Goal: Task Accomplishment & Management: Use online tool/utility

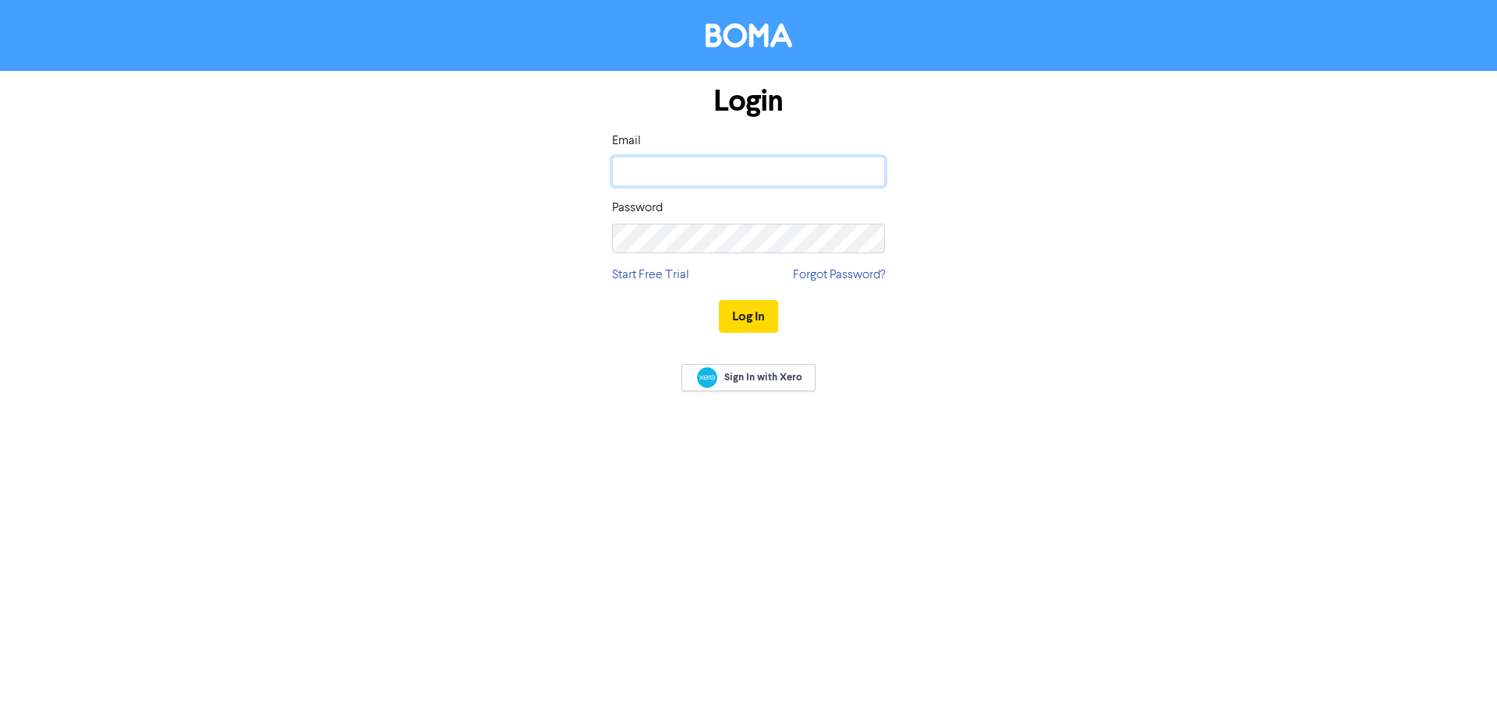
click at [773, 172] on input "email" at bounding box center [748, 172] width 273 height 30
type input "[PERSON_NAME][EMAIL_ADDRESS][DOMAIN_NAME]"
click at [674, 164] on input "email" at bounding box center [748, 172] width 273 height 30
type input "[PERSON_NAME][EMAIL_ADDRESS][DOMAIN_NAME]"
click at [719, 300] on button "Log In" at bounding box center [748, 316] width 59 height 33
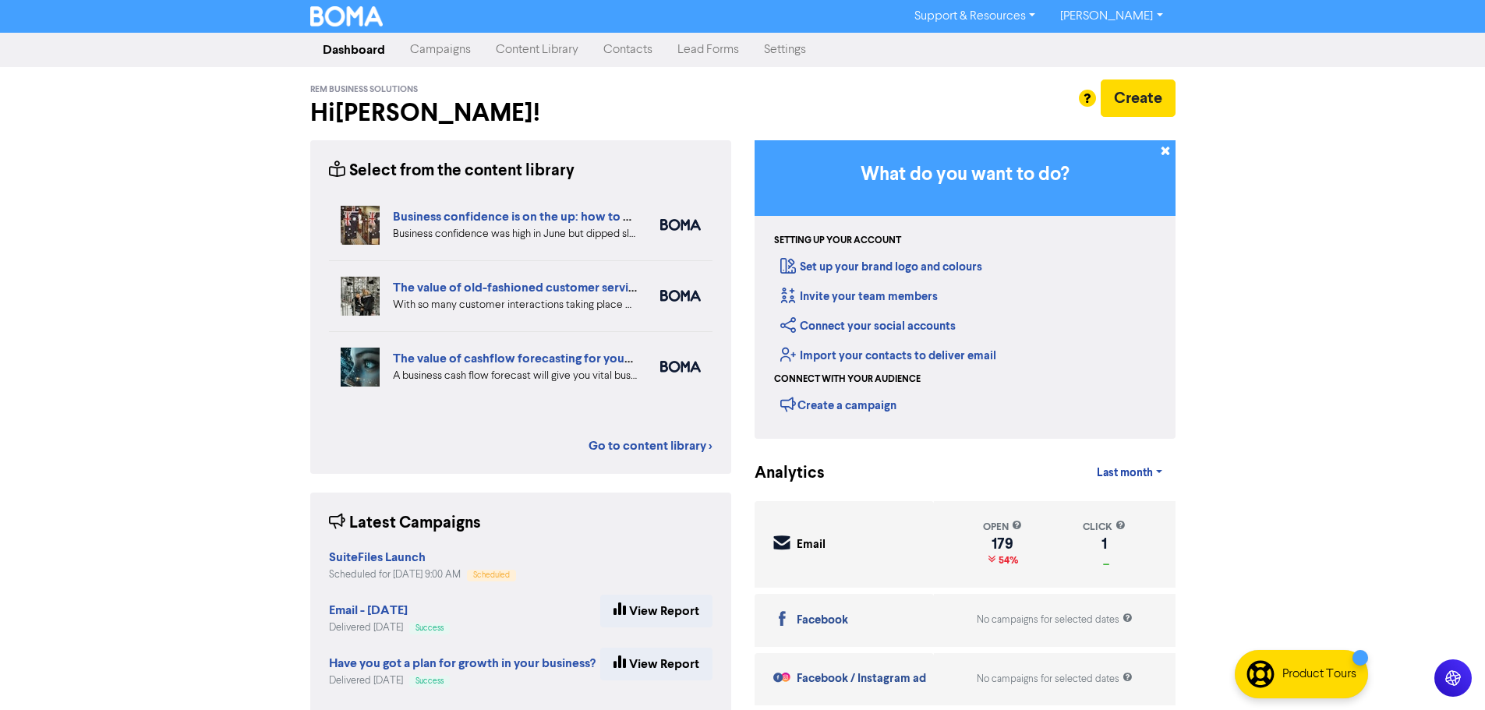
click at [527, 51] on link "Content Library" at bounding box center [537, 49] width 108 height 31
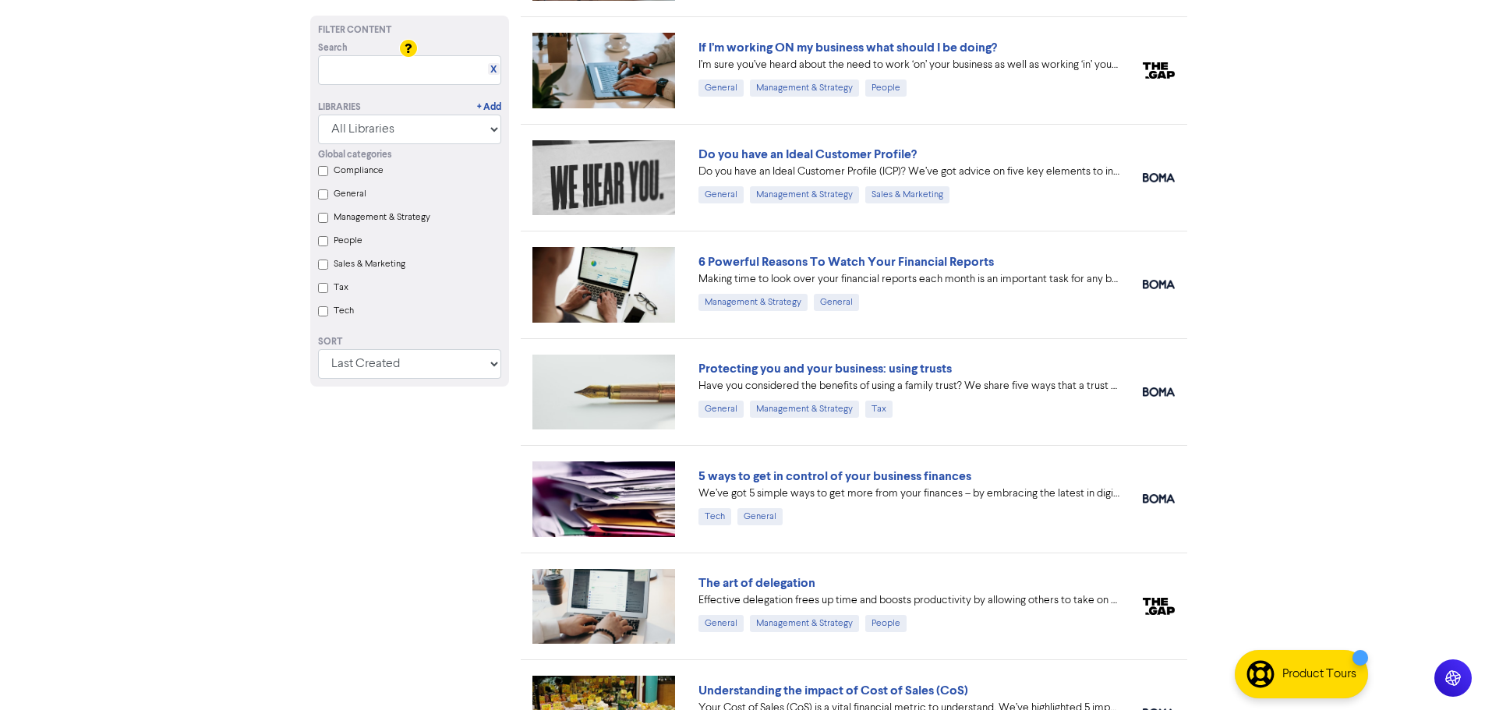
scroll to position [2692, 0]
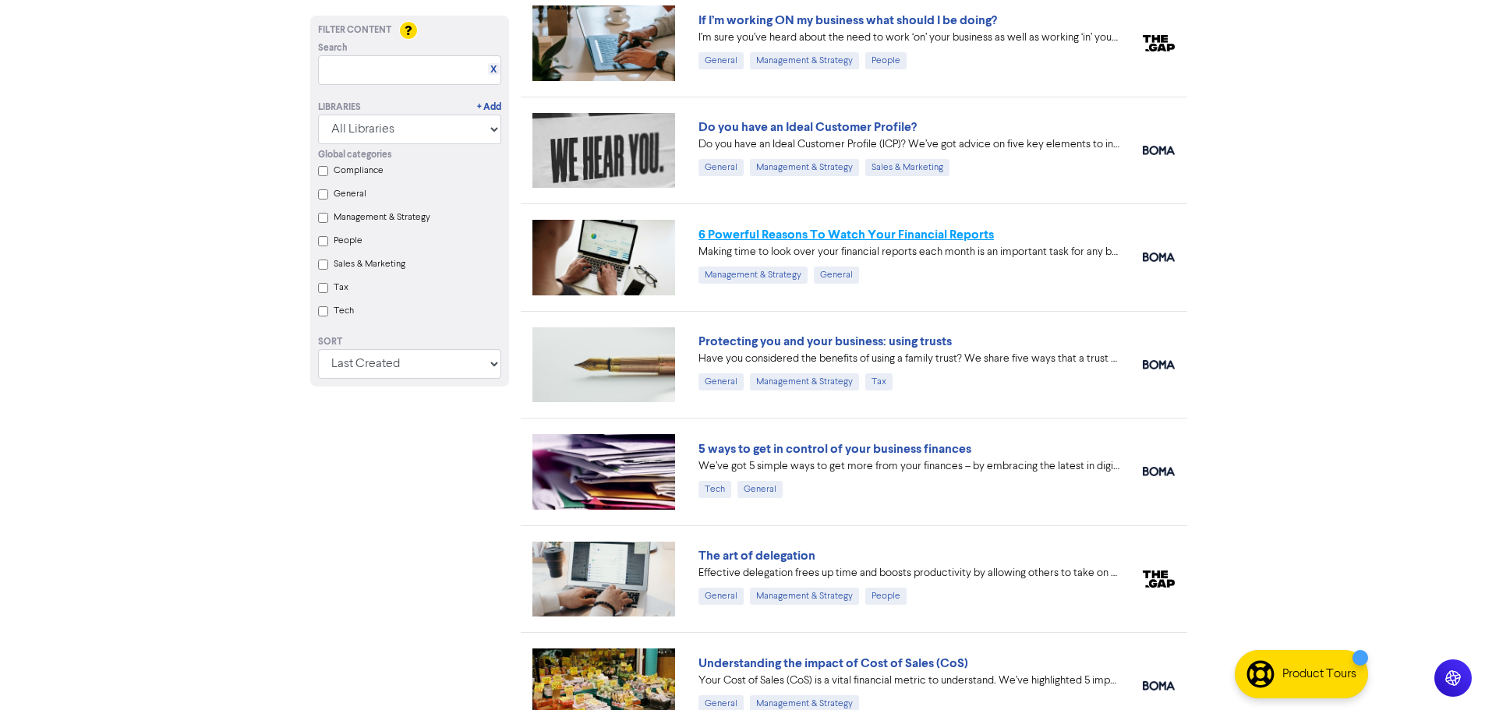
click at [942, 230] on link "6 Powerful Reasons To Watch Your Financial Reports" at bounding box center [845, 235] width 295 height 16
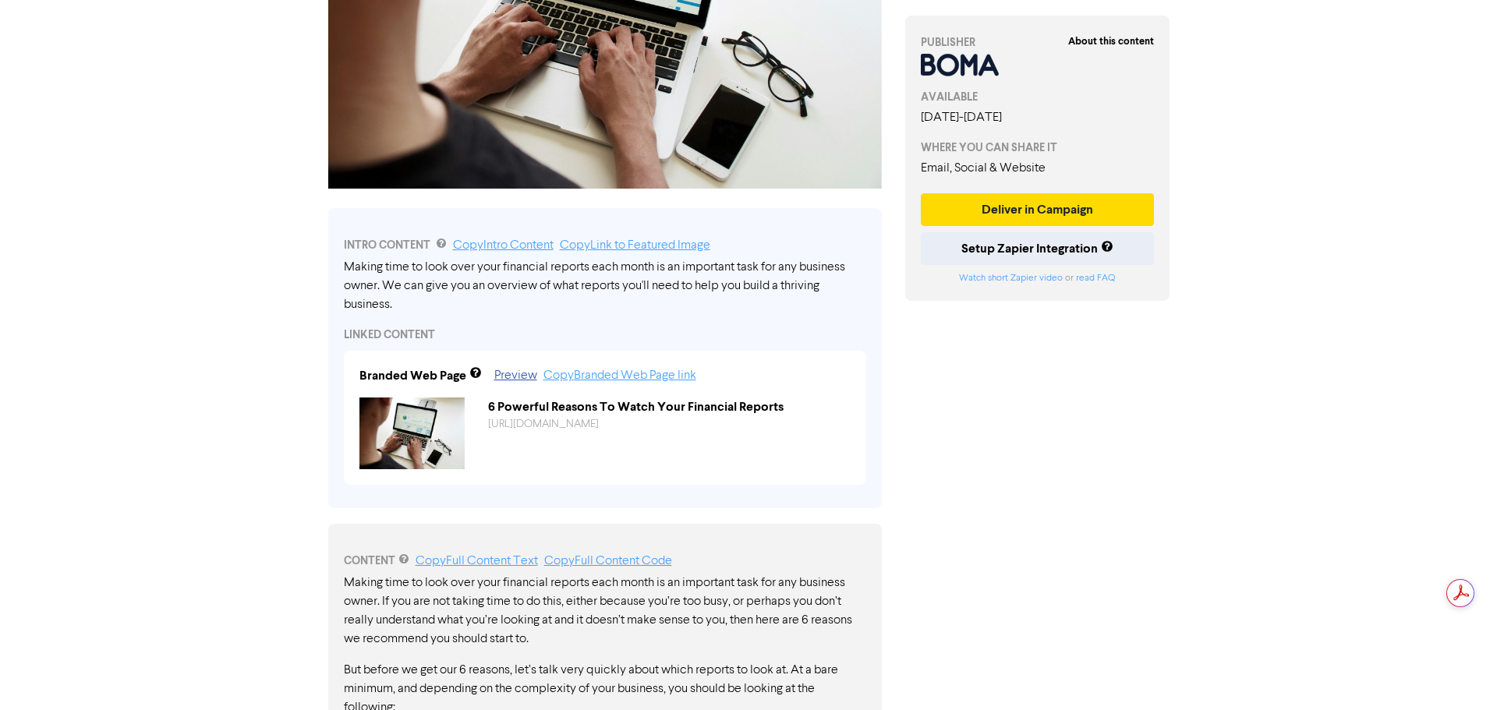
scroll to position [312, 0]
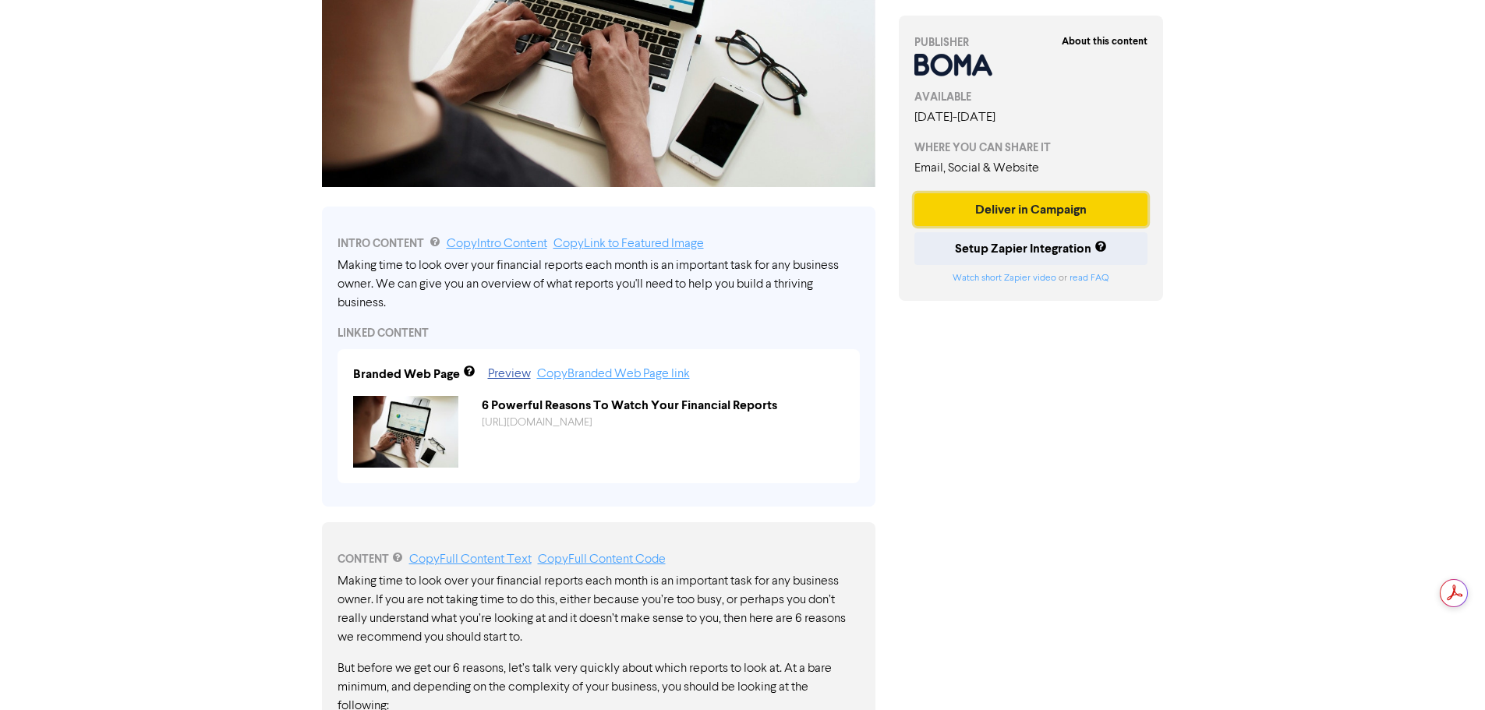
click at [1062, 206] on button "Deliver in Campaign" at bounding box center [1031, 209] width 234 height 33
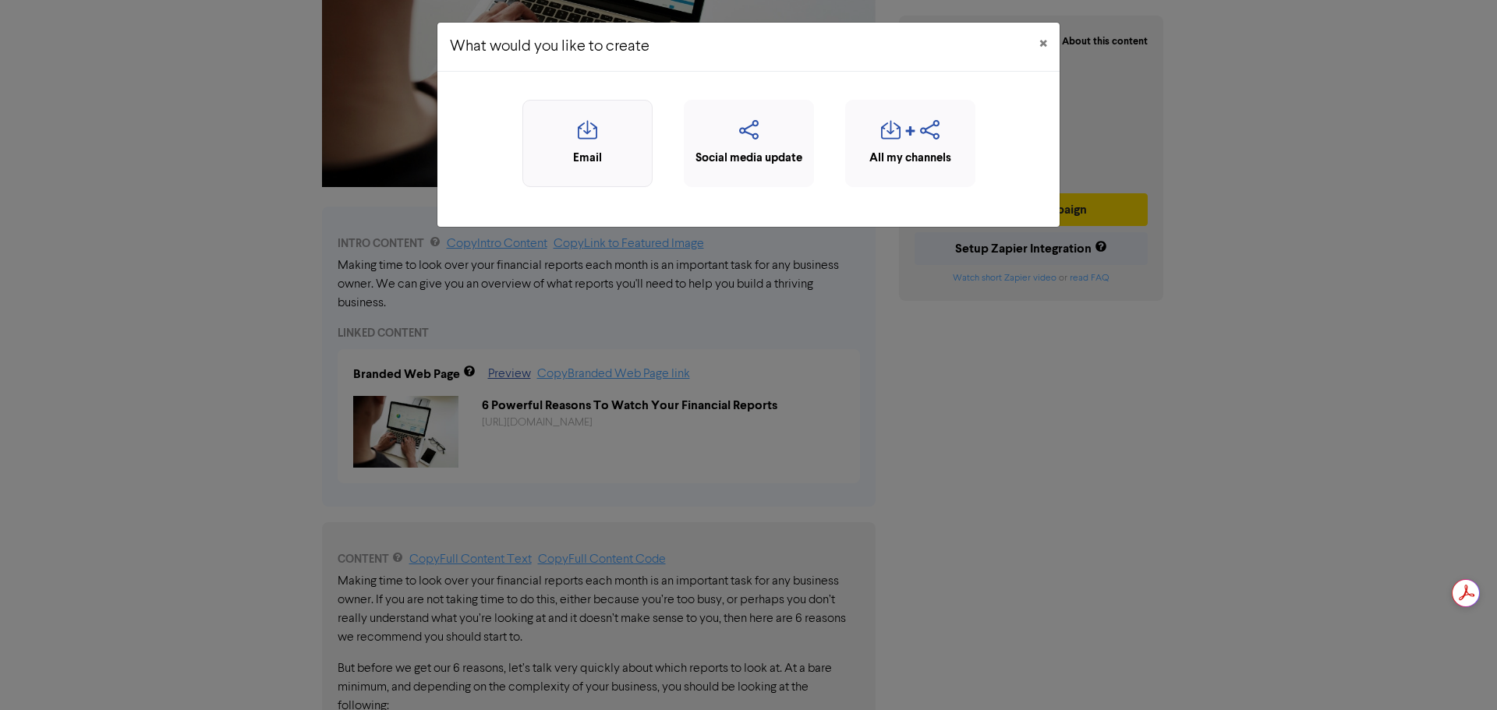
click at [611, 145] on icon "button" at bounding box center [587, 135] width 113 height 30
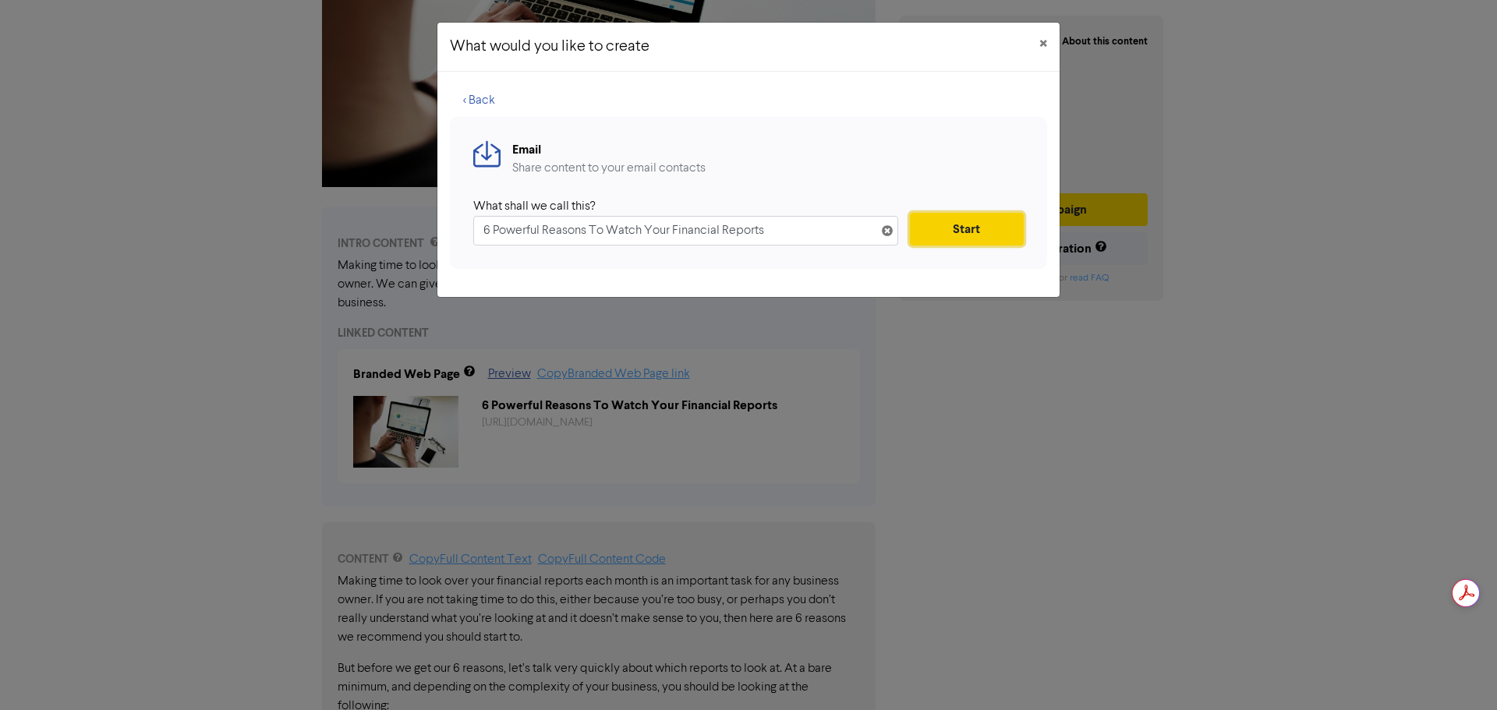
click at [939, 227] on button "Start" at bounding box center [967, 229] width 114 height 33
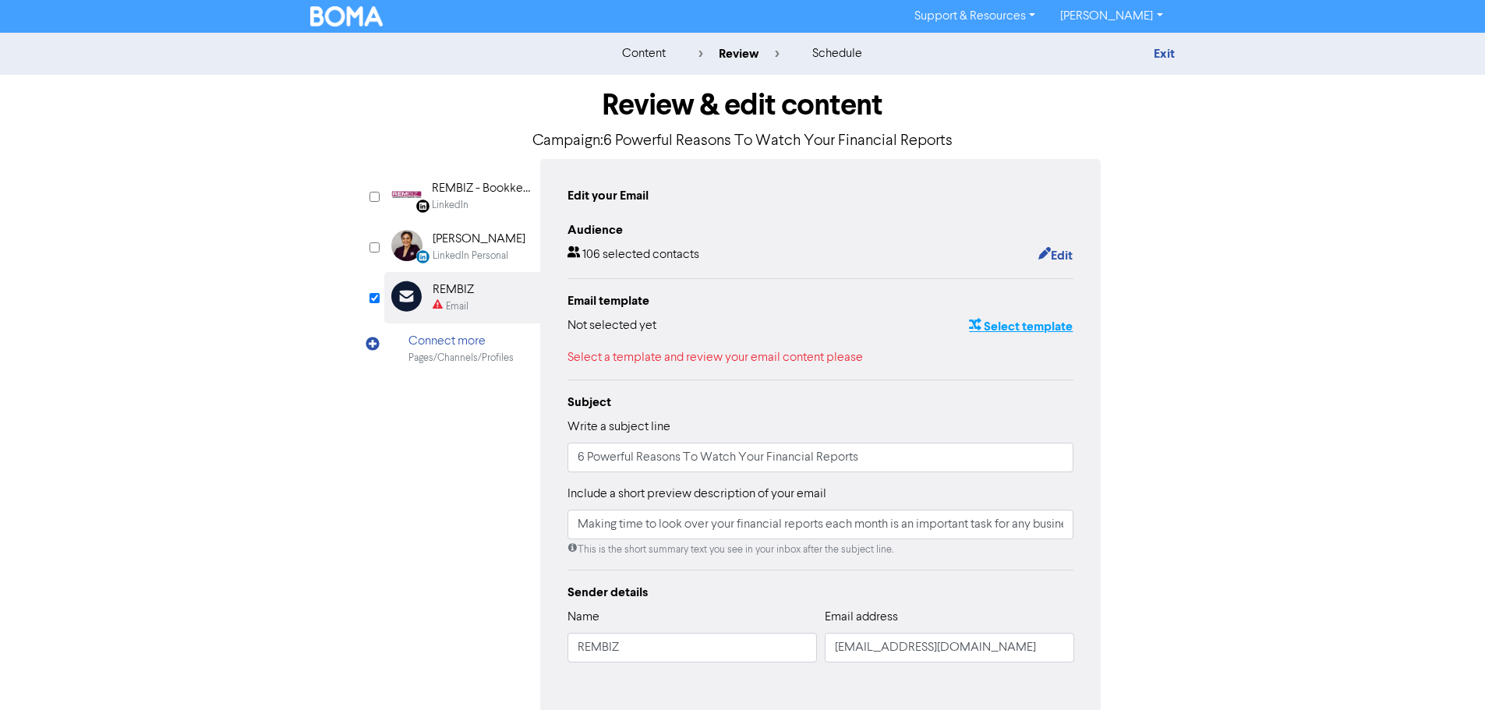
click at [1023, 328] on button "Select template" at bounding box center [1020, 326] width 105 height 20
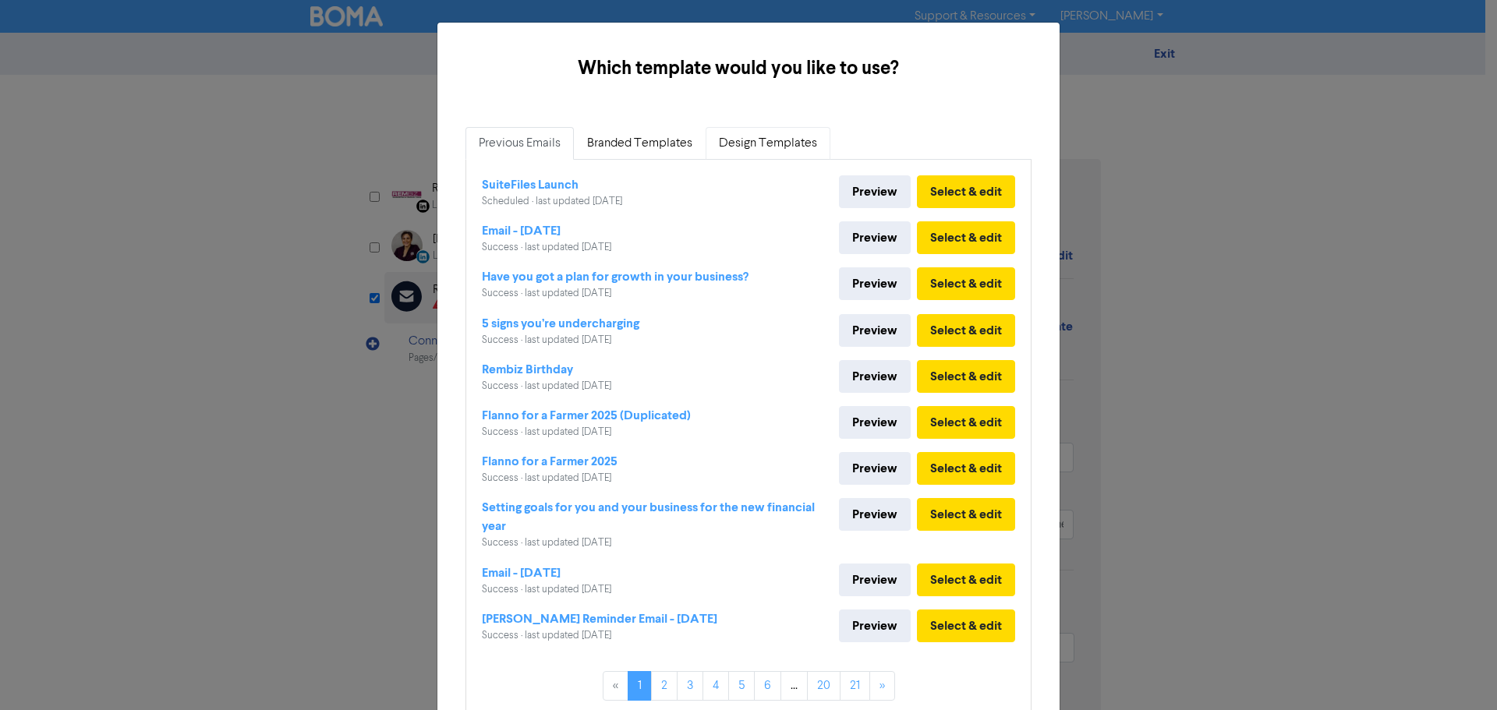
click at [745, 141] on link "Design Templates" at bounding box center [767, 143] width 125 height 33
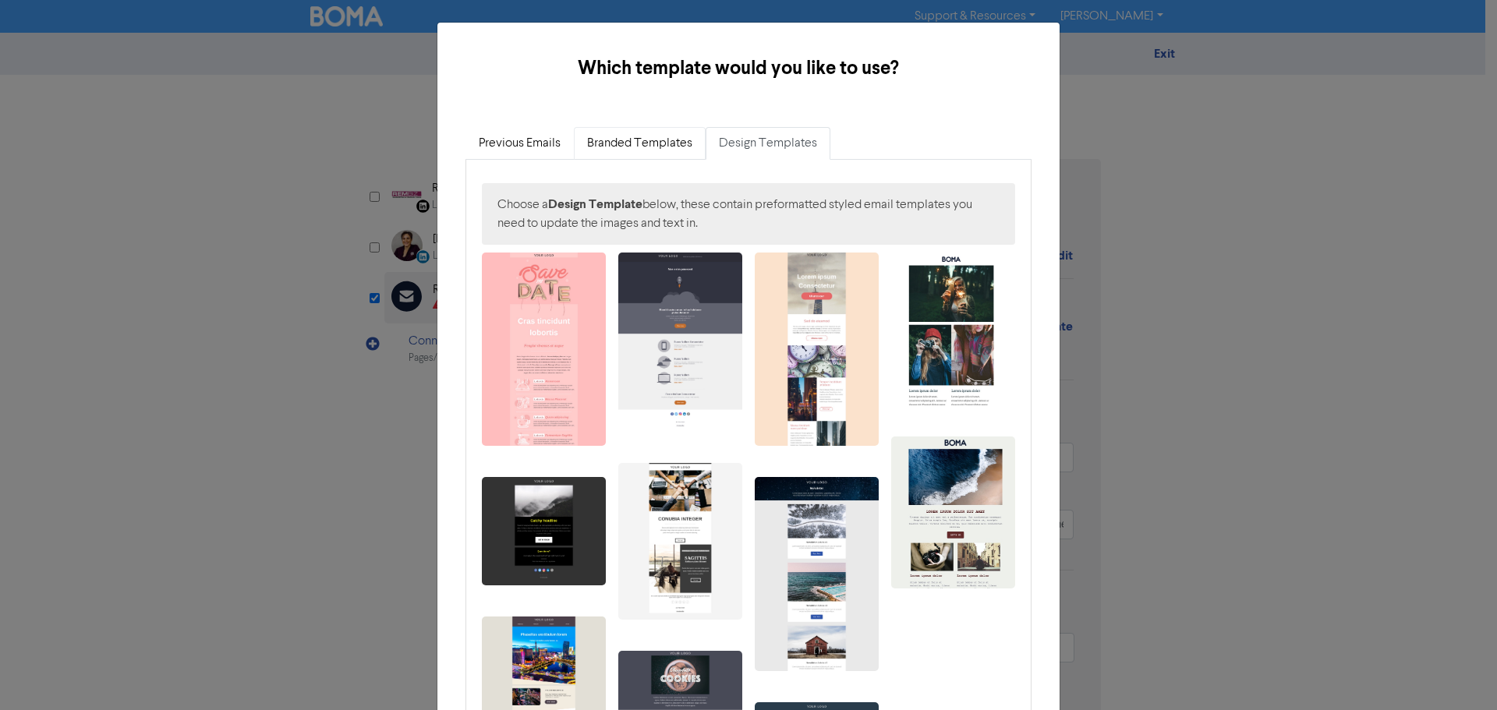
click at [617, 151] on link "Branded Templates" at bounding box center [640, 143] width 132 height 33
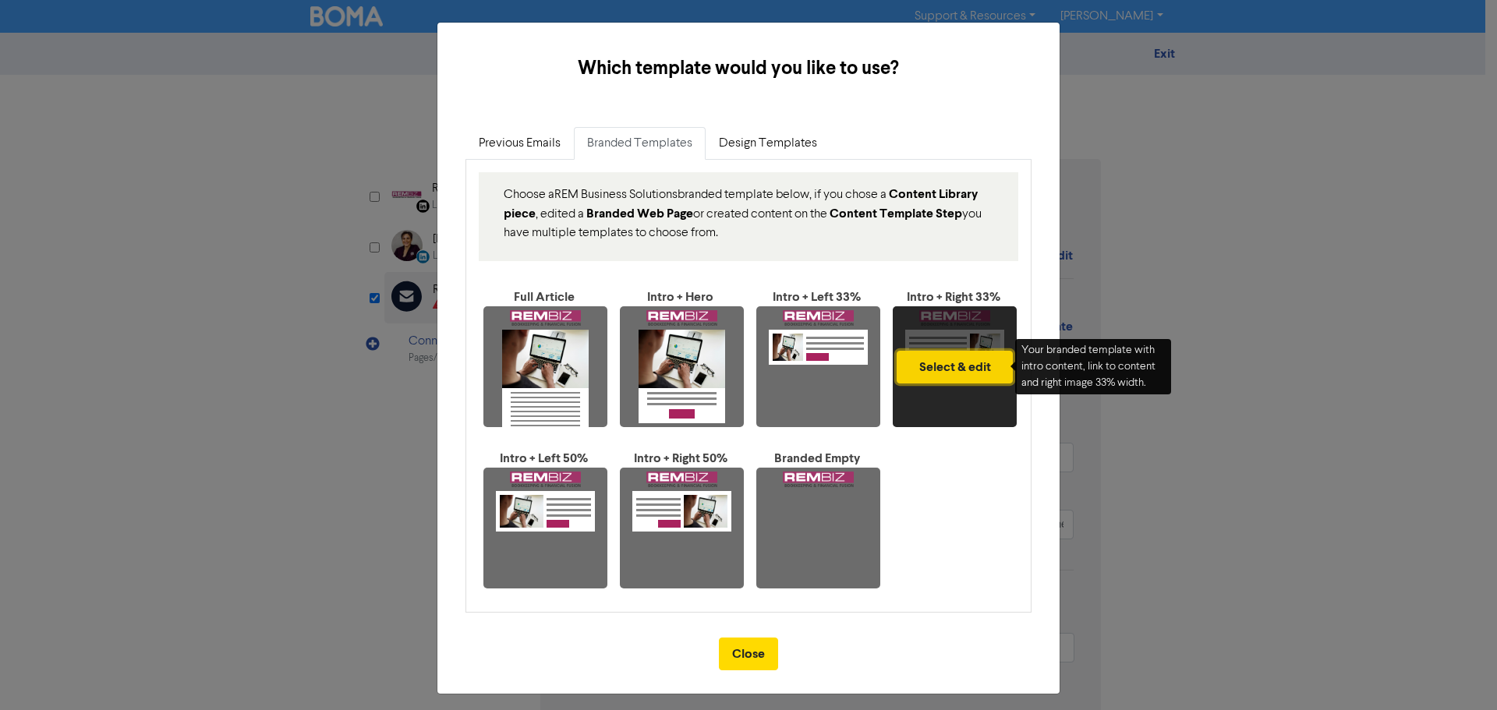
click at [961, 372] on button "Select & edit" at bounding box center [954, 367] width 116 height 33
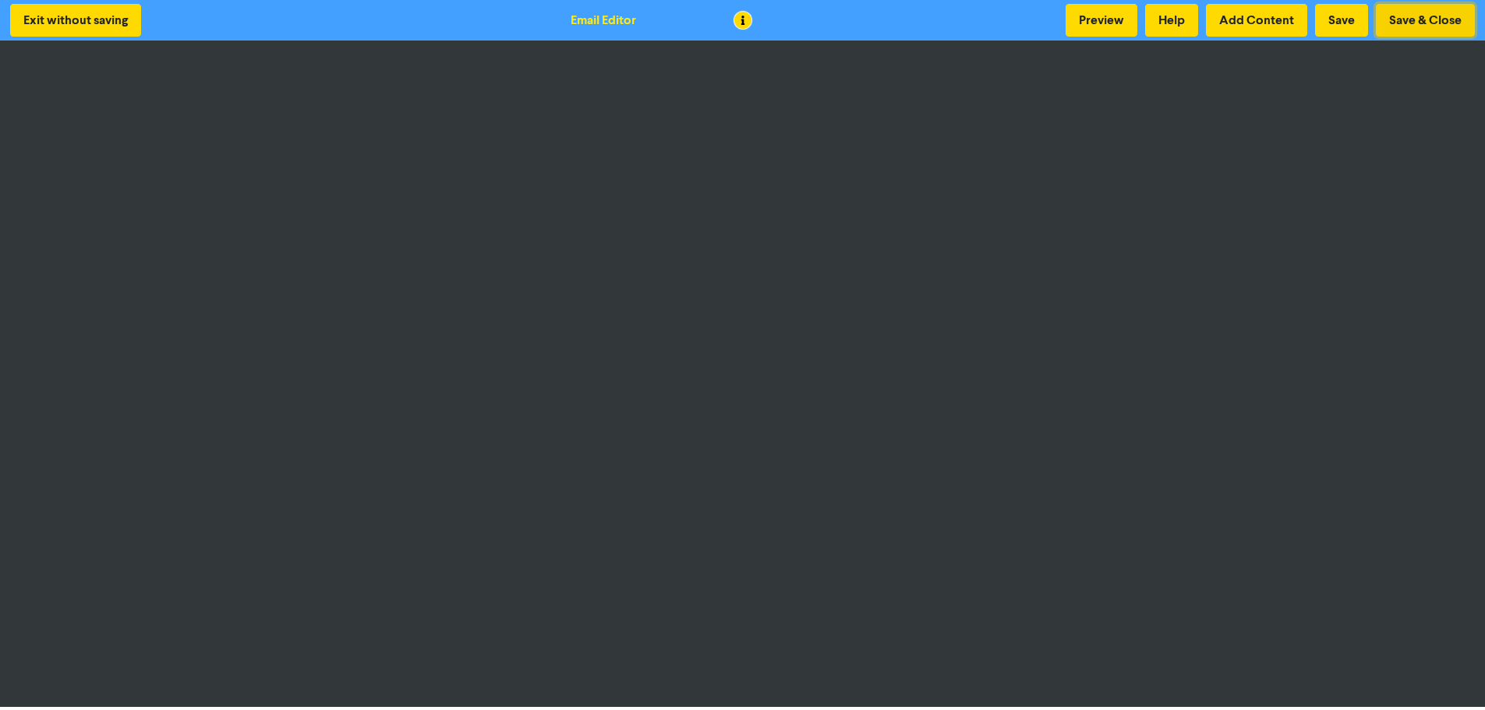
click at [1418, 18] on button "Save & Close" at bounding box center [1425, 20] width 99 height 33
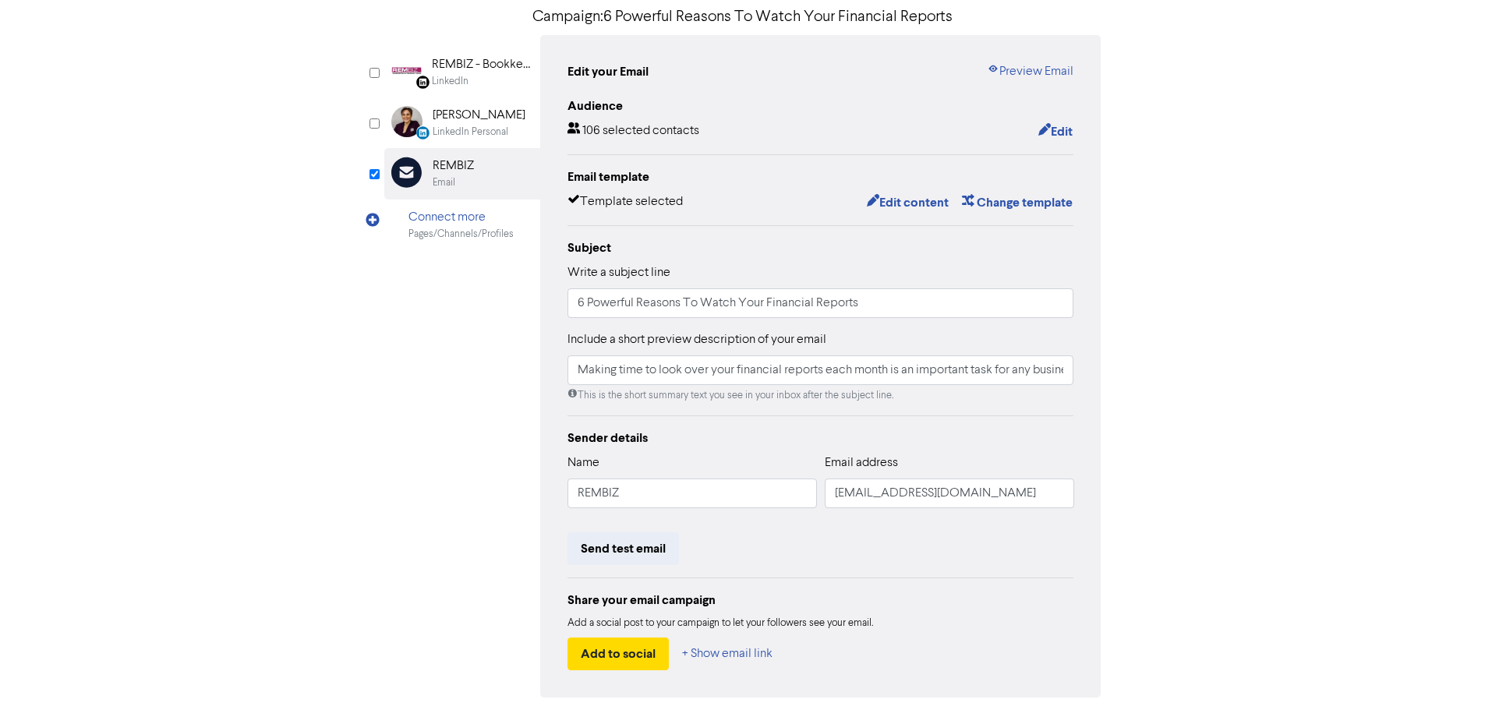
scroll to position [183, 0]
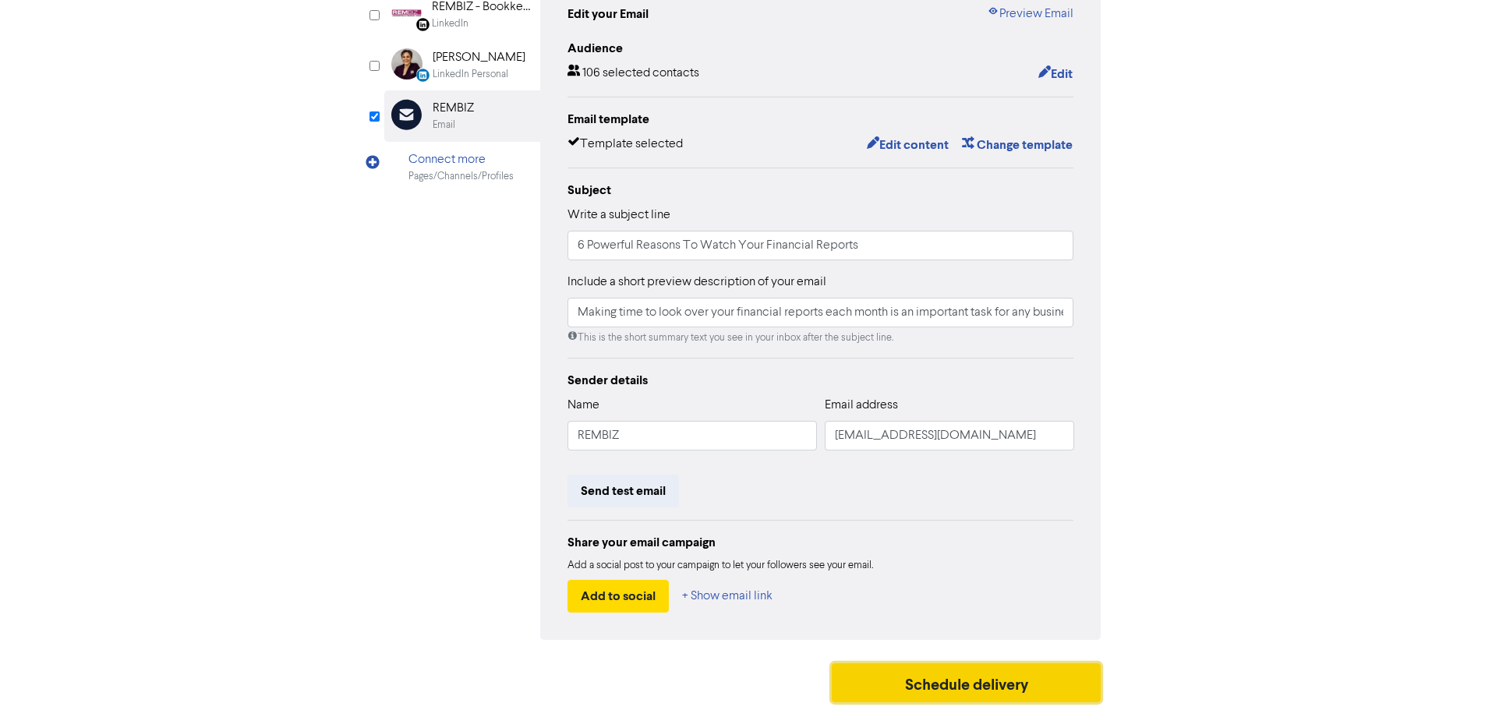
click at [976, 680] on button "Schedule delivery" at bounding box center [967, 682] width 270 height 39
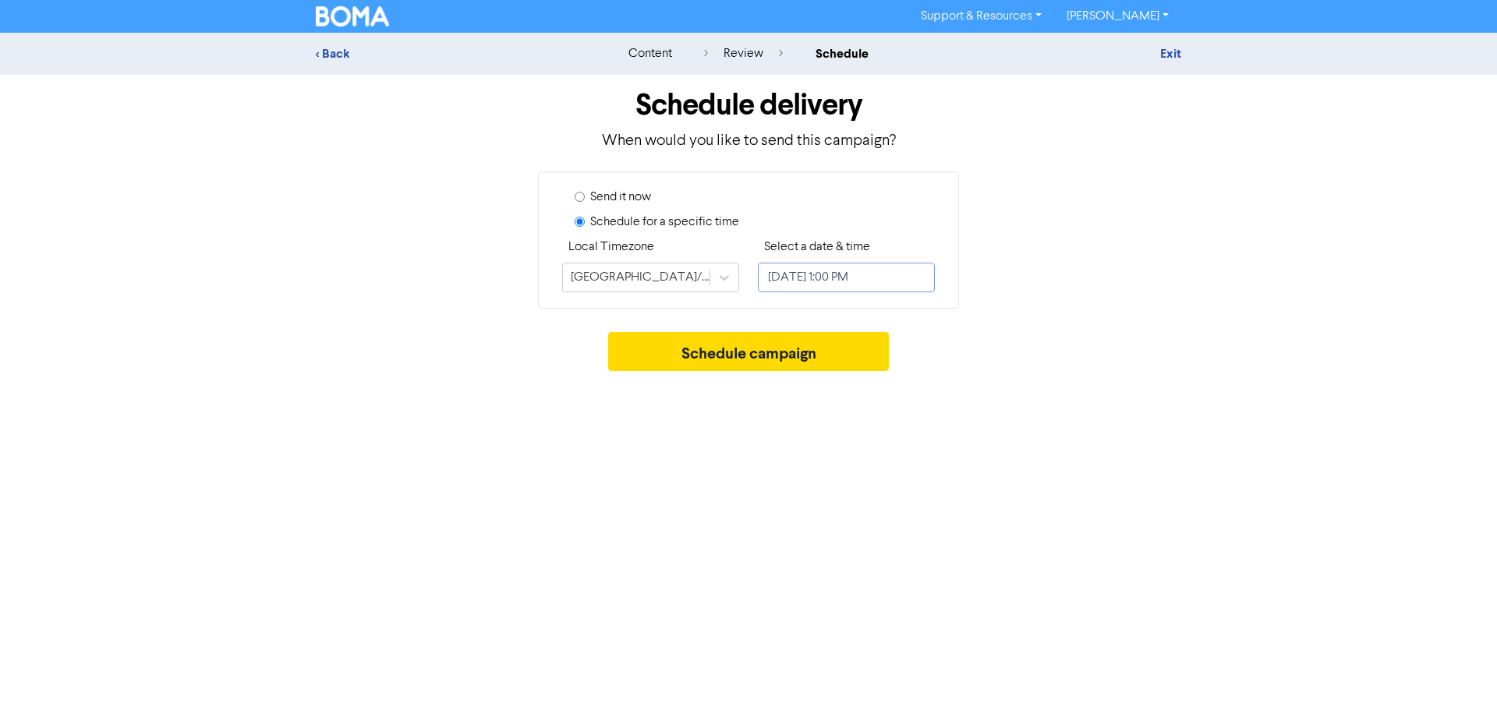
select select "8"
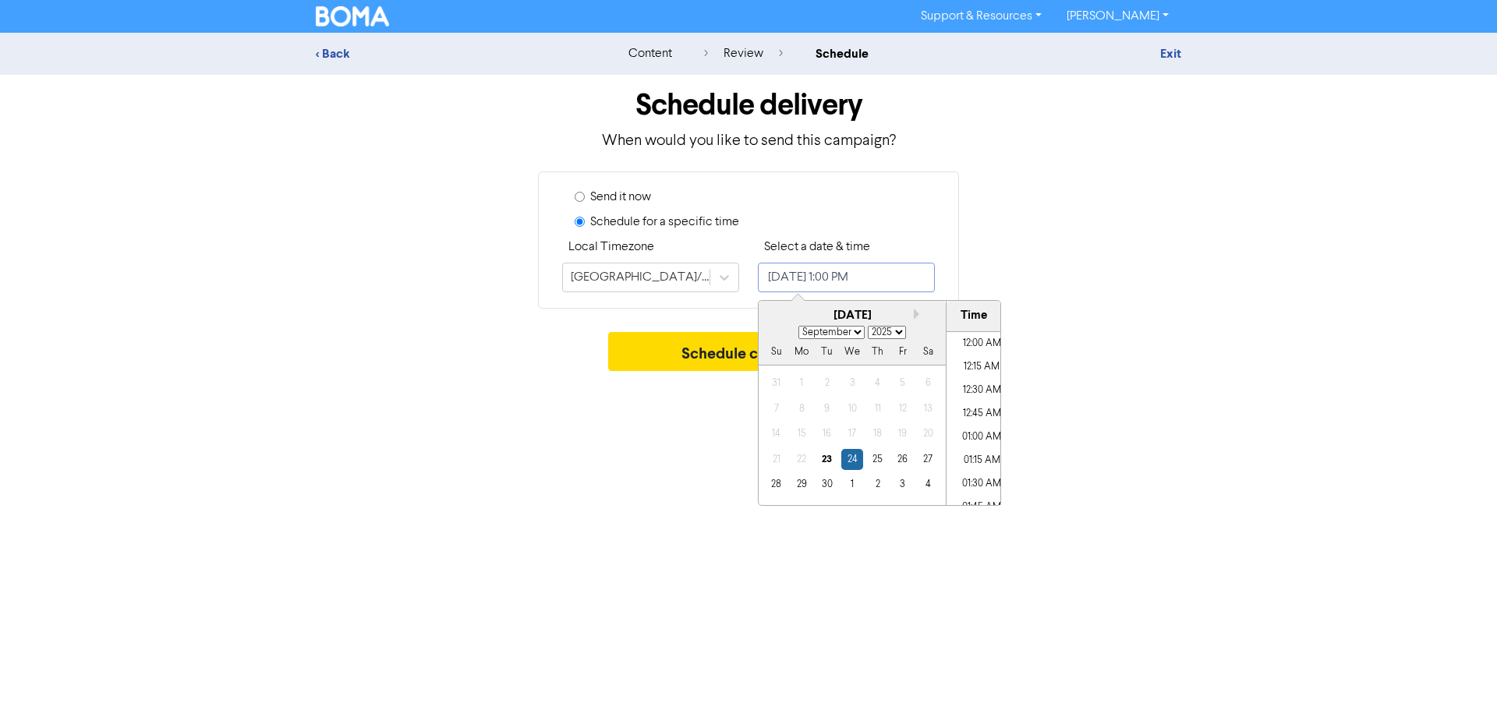
click at [841, 279] on input "[DATE] 1:00 PM" at bounding box center [846, 278] width 177 height 30
click at [850, 461] on div "24" at bounding box center [851, 459] width 21 height 21
click at [982, 420] on li "08:00 AM" at bounding box center [981, 418] width 70 height 23
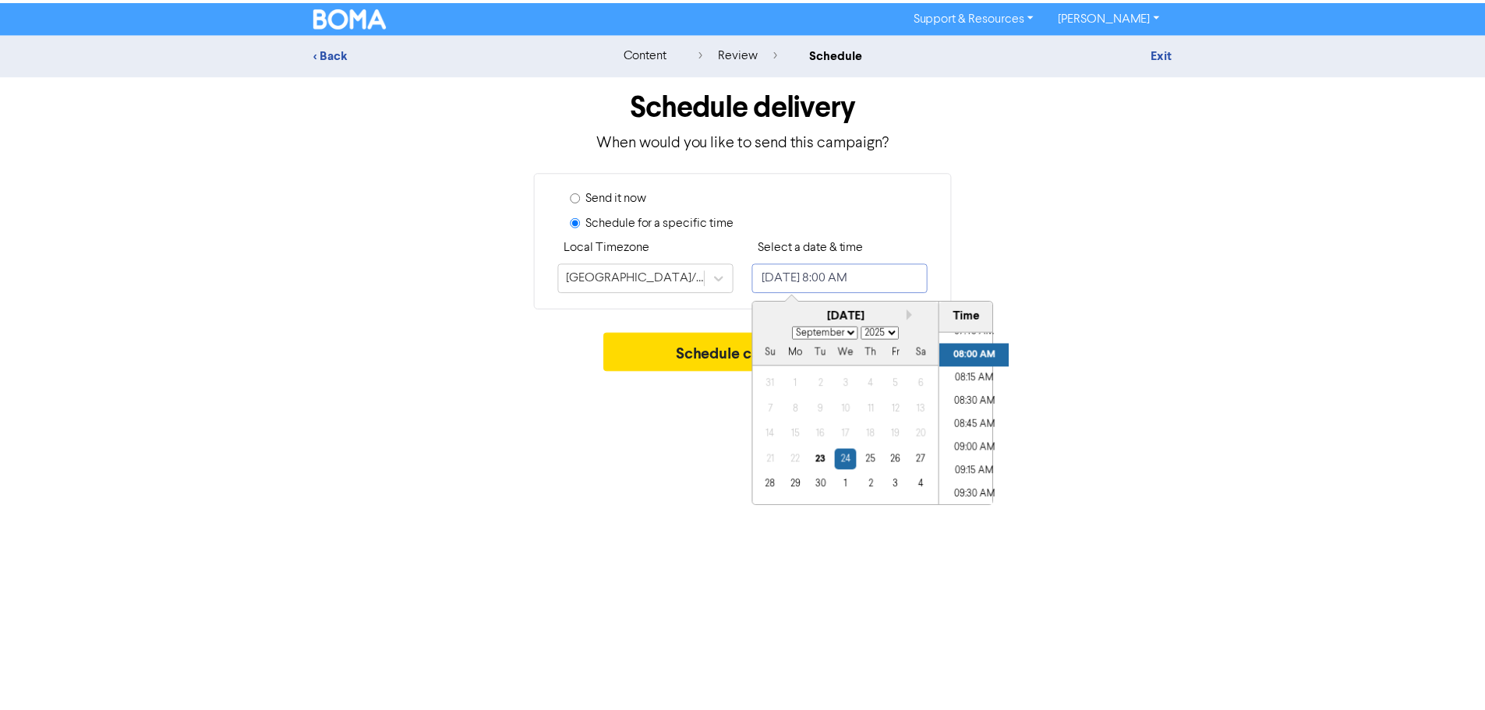
scroll to position [829, 0]
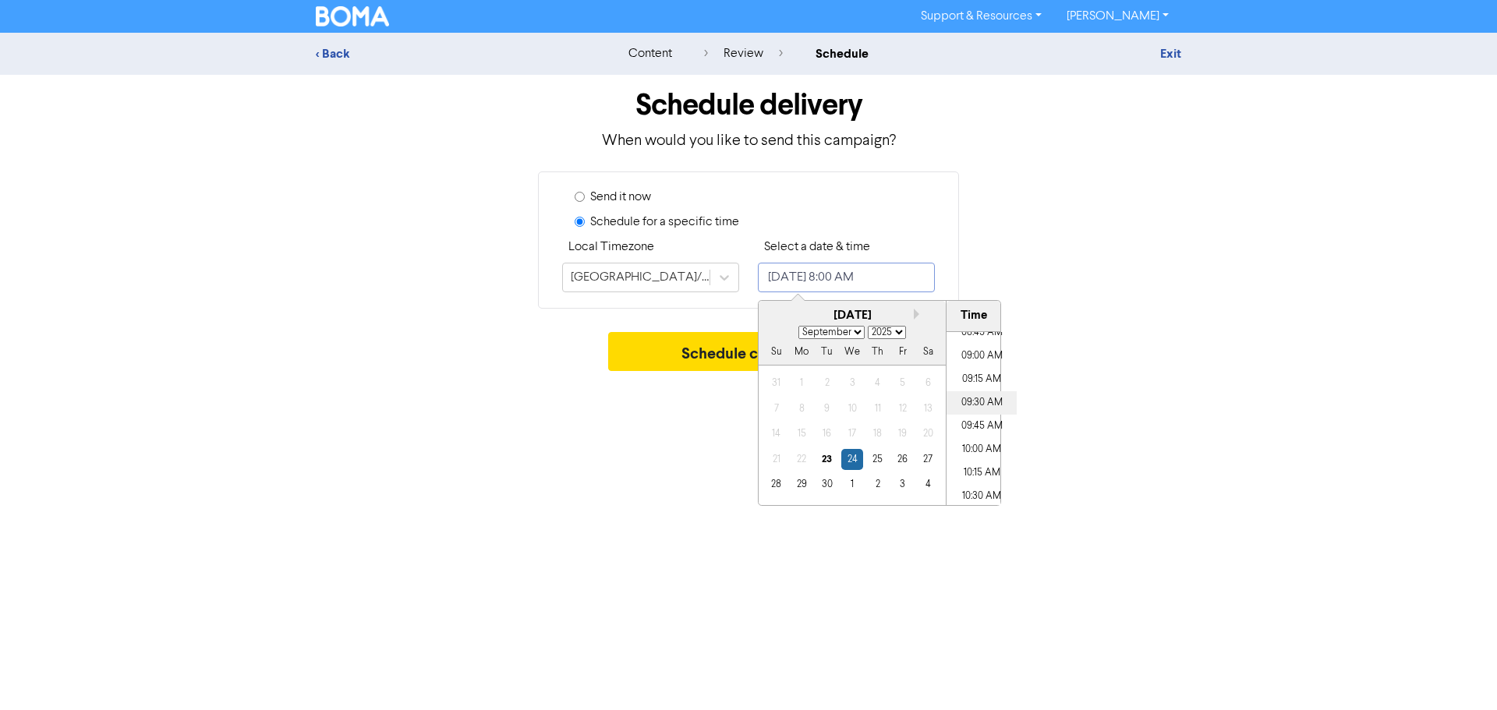
click at [983, 398] on li "09:30 AM" at bounding box center [981, 402] width 70 height 23
type input "[DATE] 9:30 AM"
click at [631, 346] on button "Schedule campaign" at bounding box center [748, 351] width 281 height 39
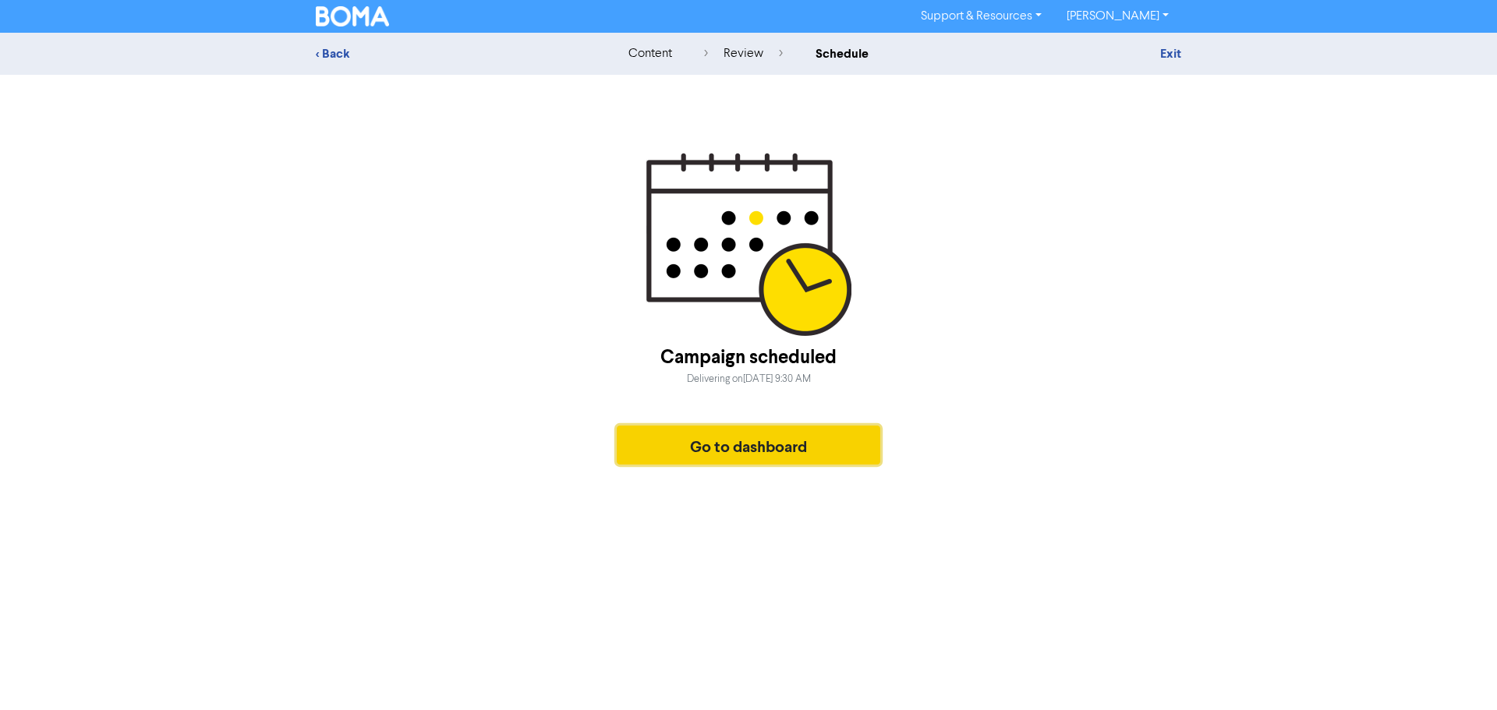
click at [811, 440] on button "Go to dashboard" at bounding box center [748, 445] width 263 height 39
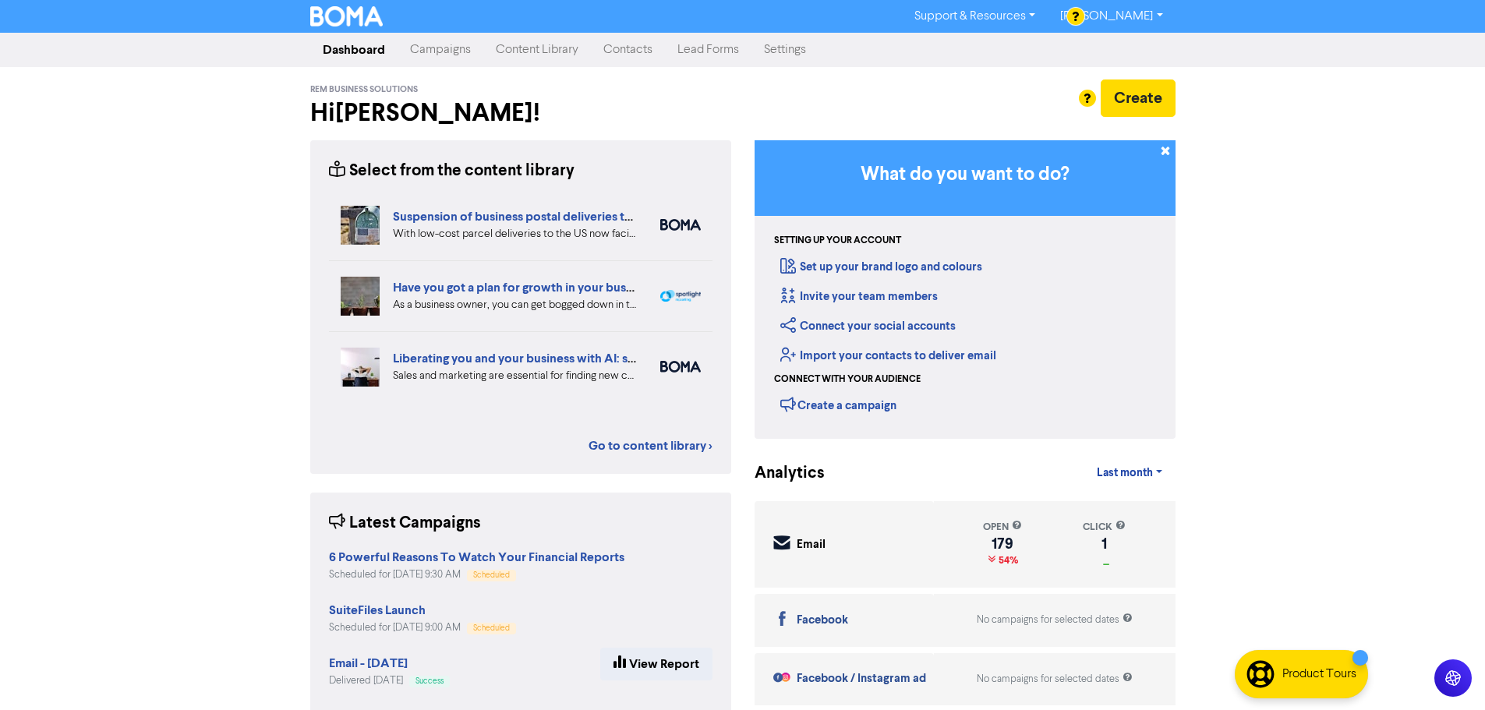
click at [546, 57] on link "Content Library" at bounding box center [537, 49] width 108 height 31
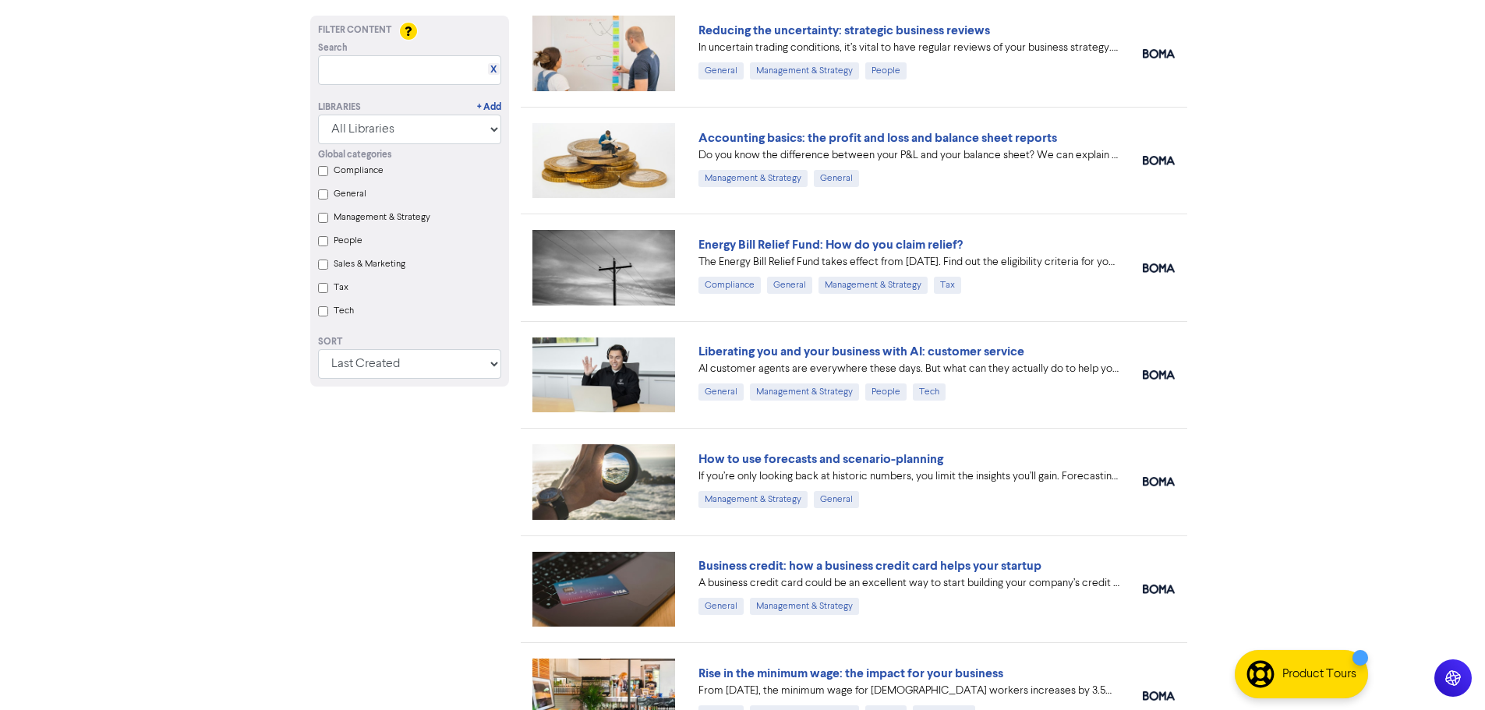
scroll to position [4075, 0]
click at [747, 457] on link "How to use forecasts and scenario-planning" at bounding box center [820, 459] width 245 height 16
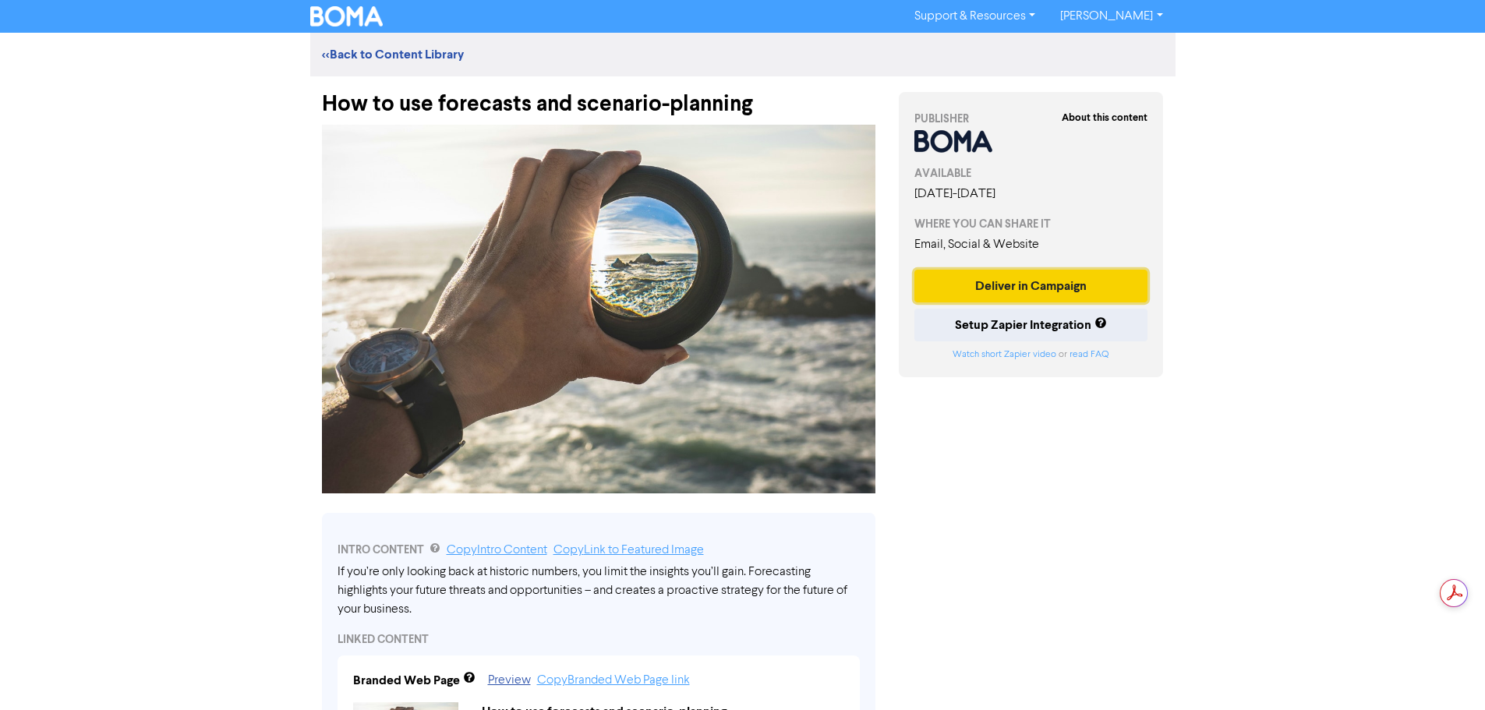
click at [995, 280] on button "Deliver in Campaign" at bounding box center [1031, 286] width 234 height 33
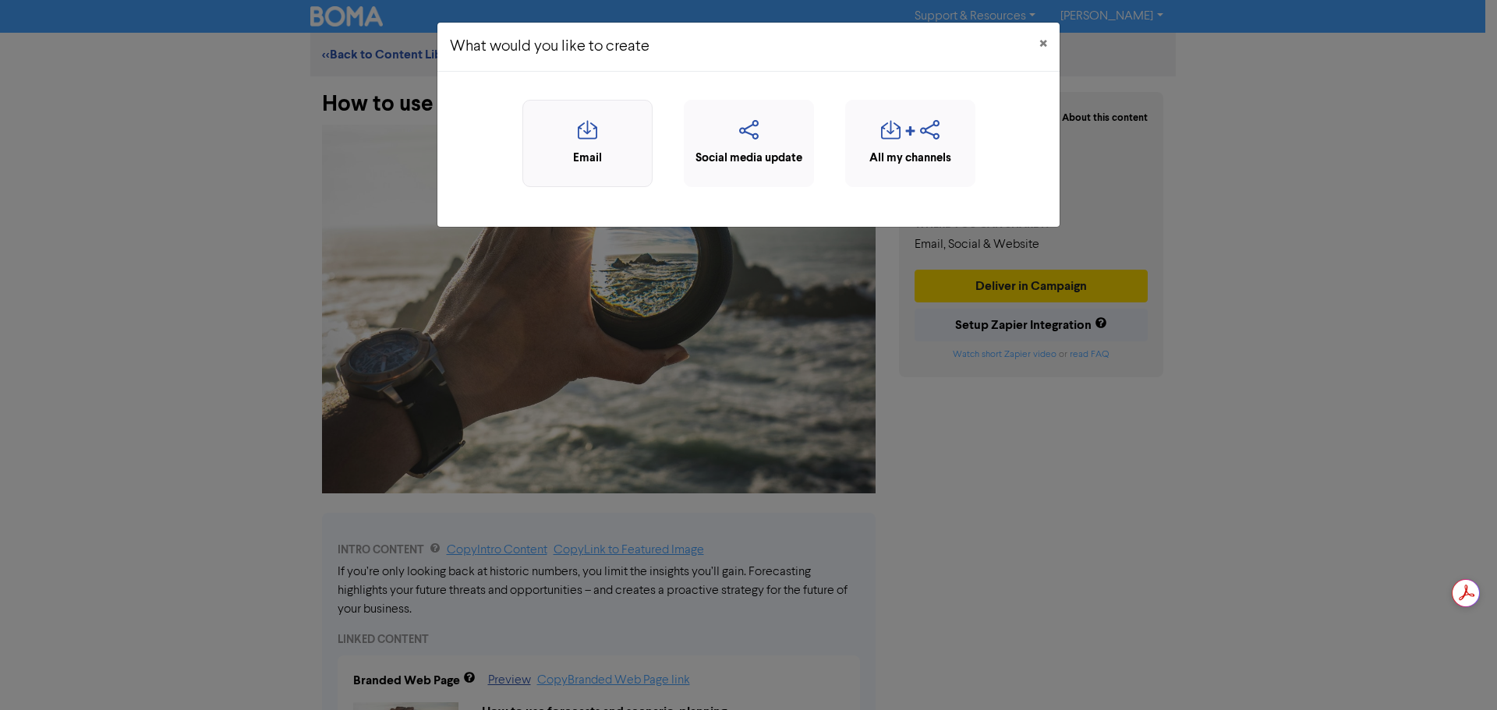
click at [577, 146] on icon "button" at bounding box center [587, 135] width 113 height 30
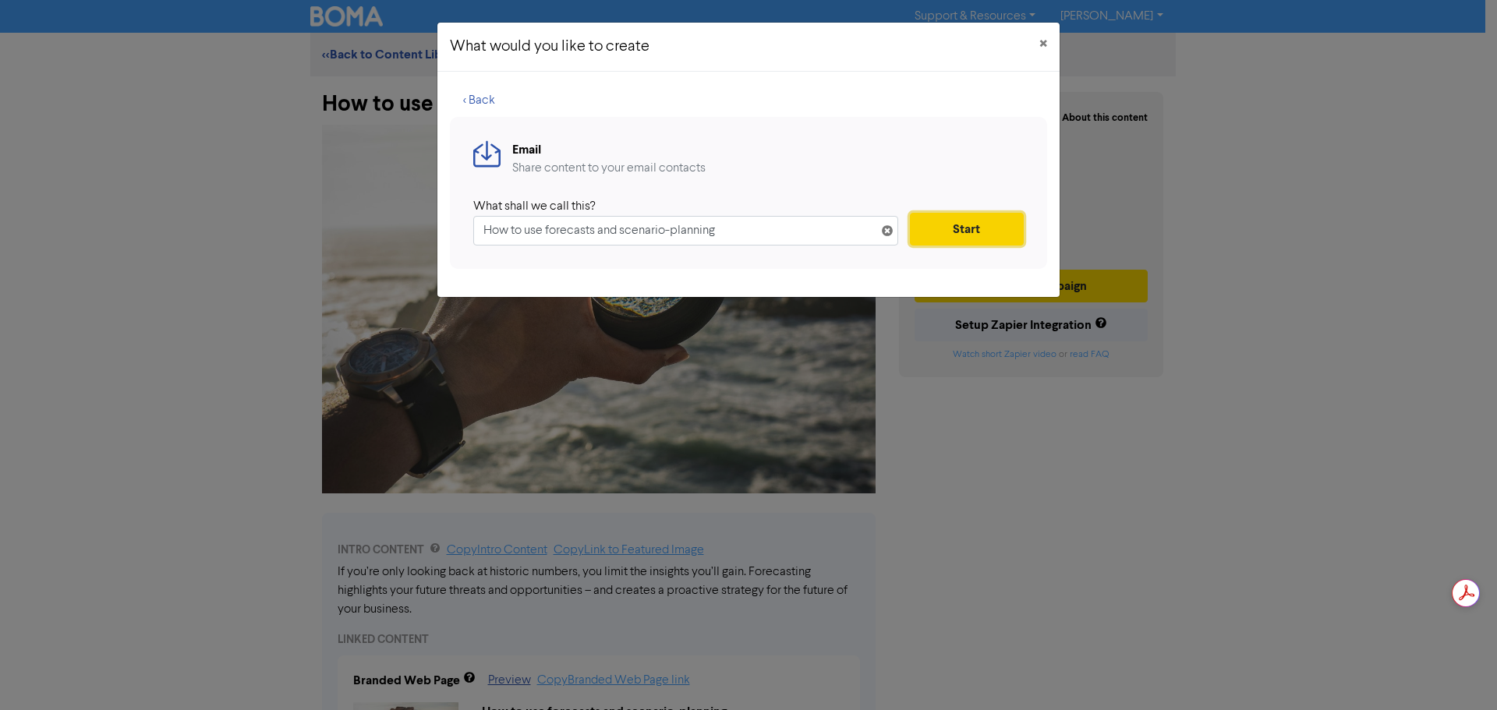
click at [1002, 219] on button "Start" at bounding box center [967, 229] width 114 height 33
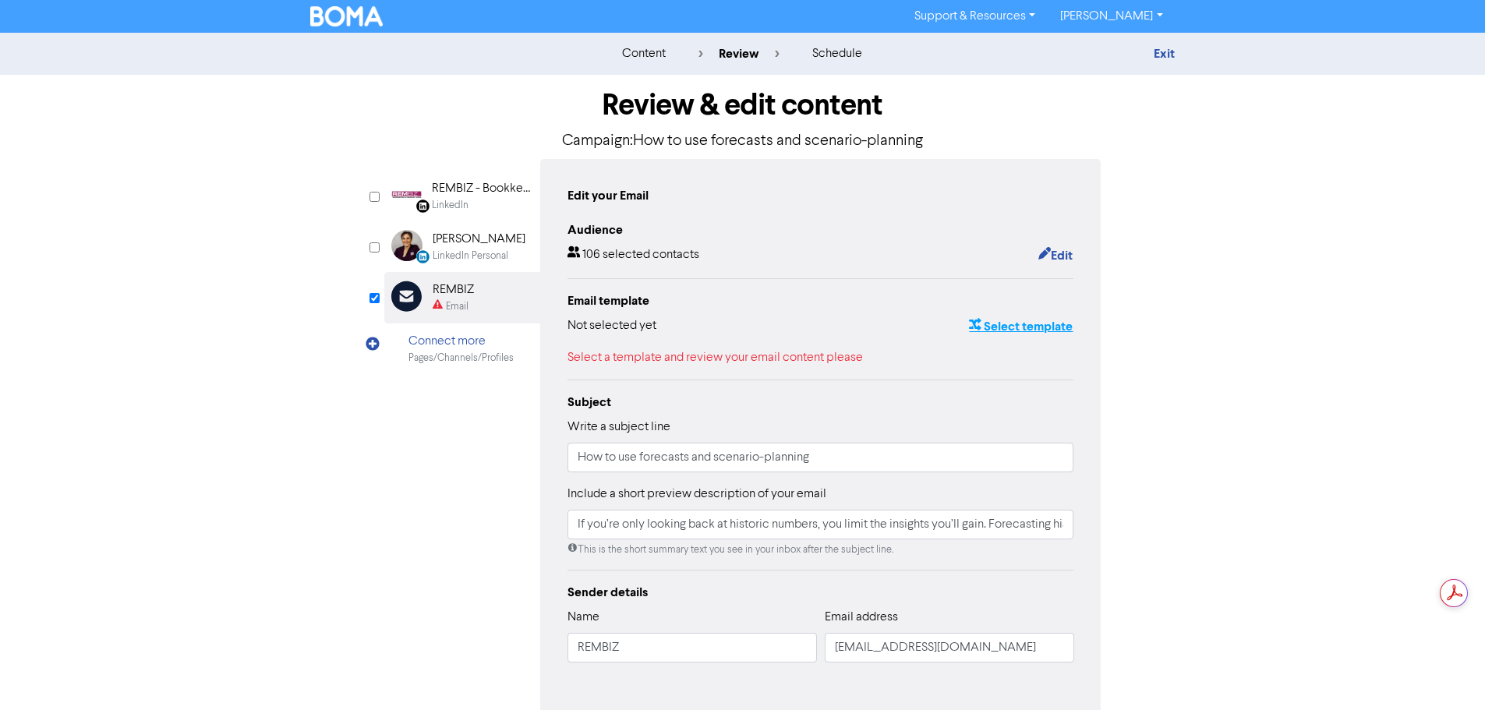
click at [997, 324] on button "Select template" at bounding box center [1020, 326] width 105 height 20
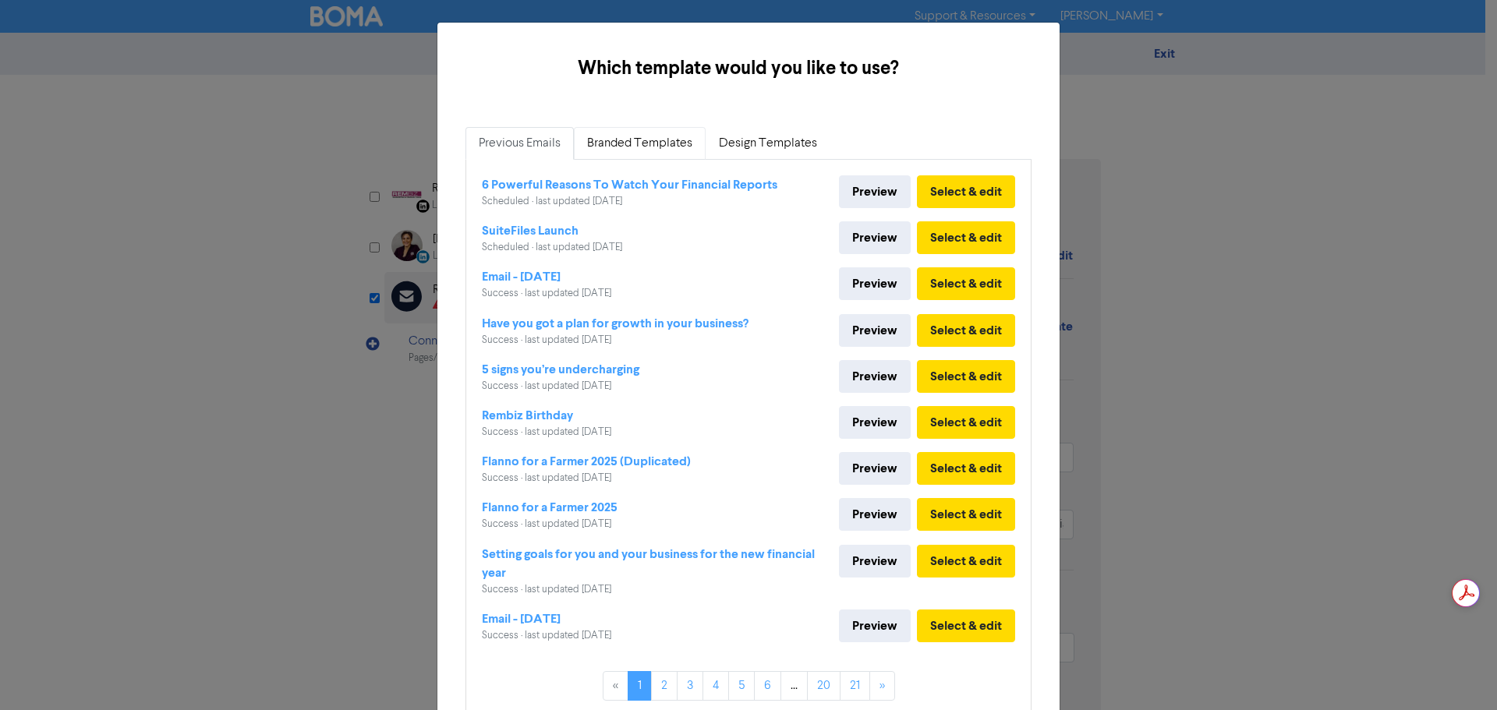
click at [653, 143] on link "Branded Templates" at bounding box center [640, 143] width 132 height 33
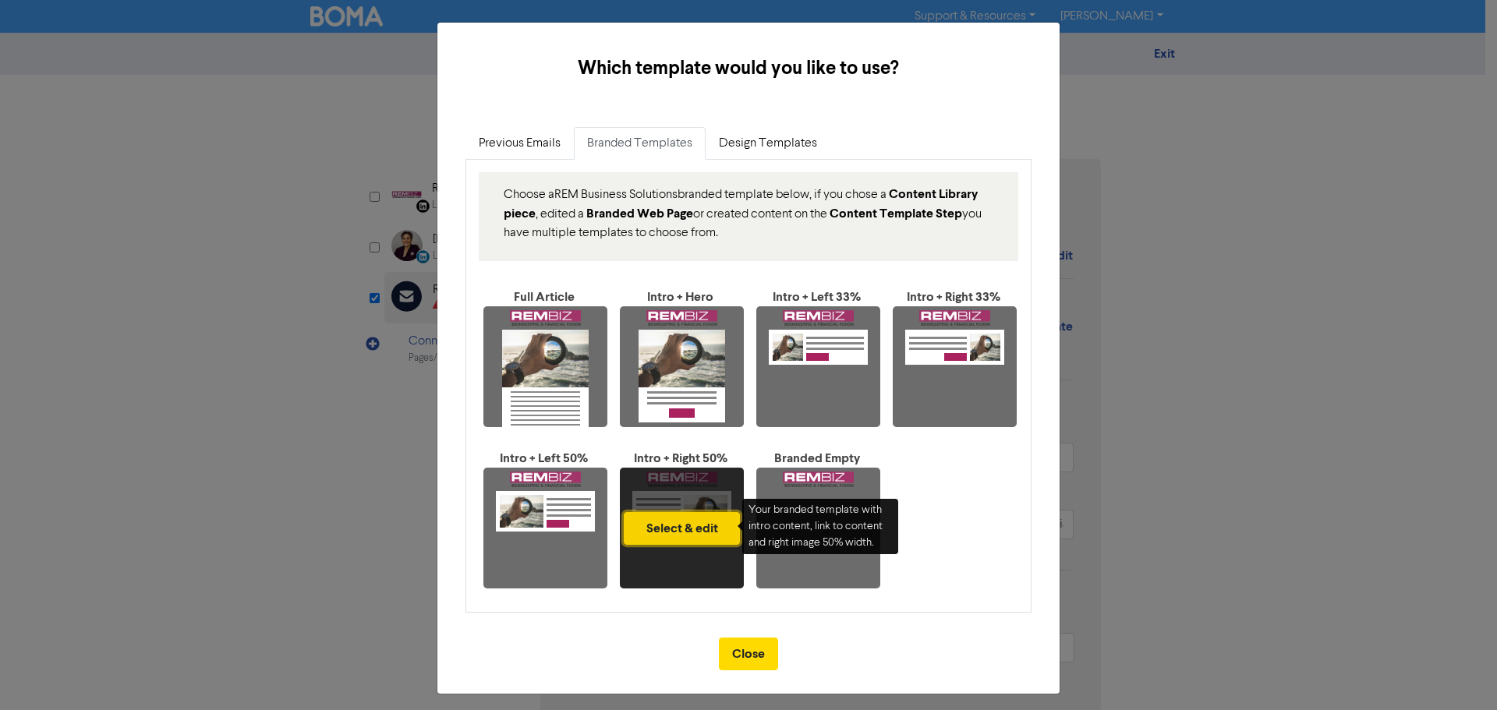
click at [690, 531] on button "Select & edit" at bounding box center [682, 528] width 116 height 33
type input "If you’re only looking back at historic numbers, you limit the insights you’ll …"
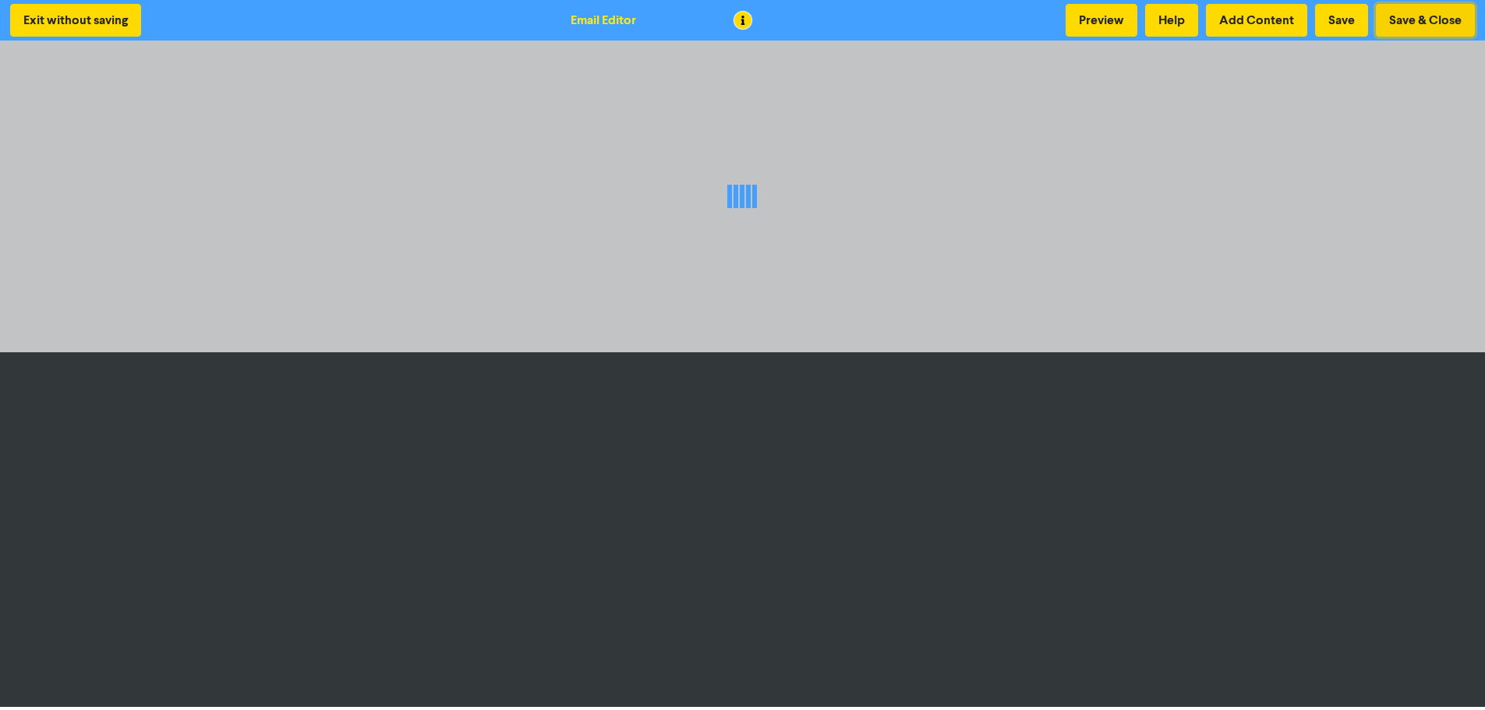
click at [1443, 16] on button "Save & Close" at bounding box center [1425, 20] width 99 height 33
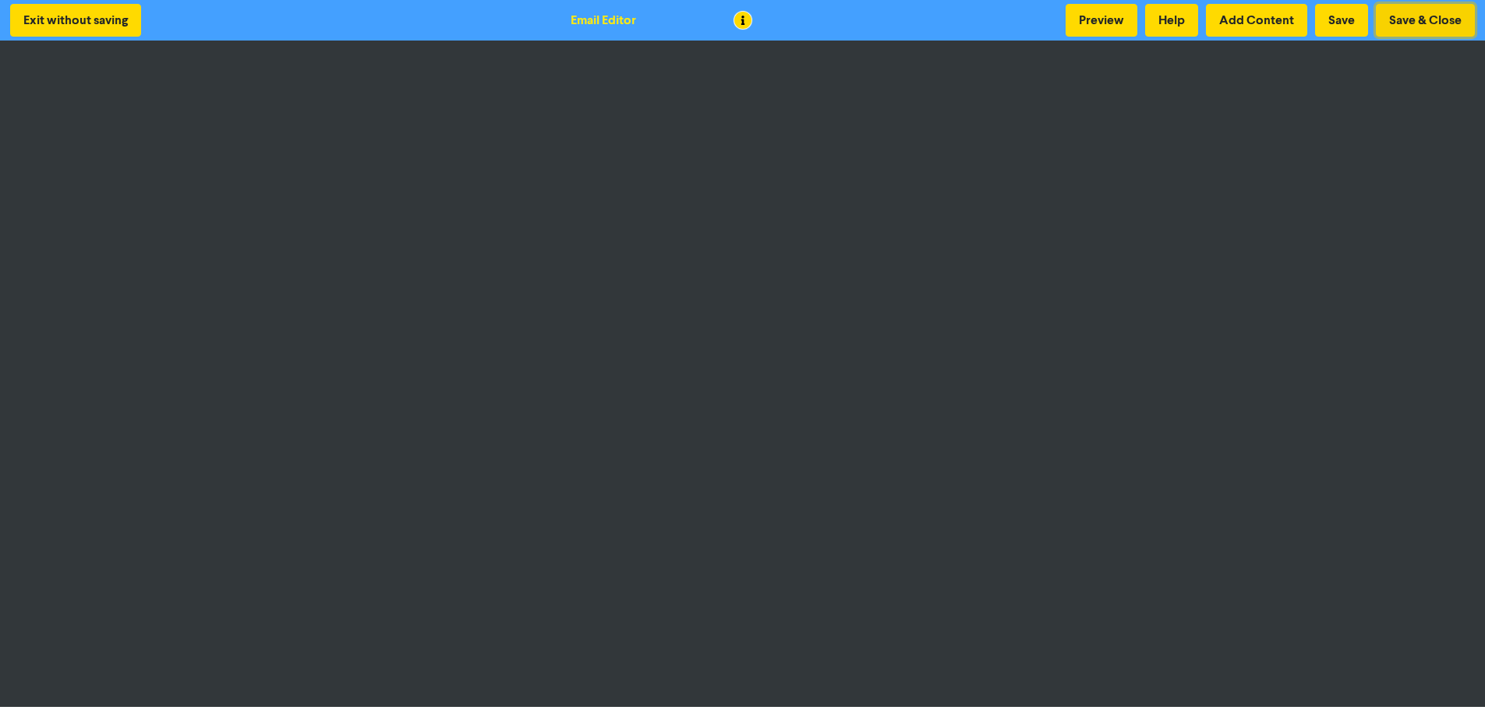
click at [1443, 16] on button "Save & Close" at bounding box center [1425, 20] width 99 height 33
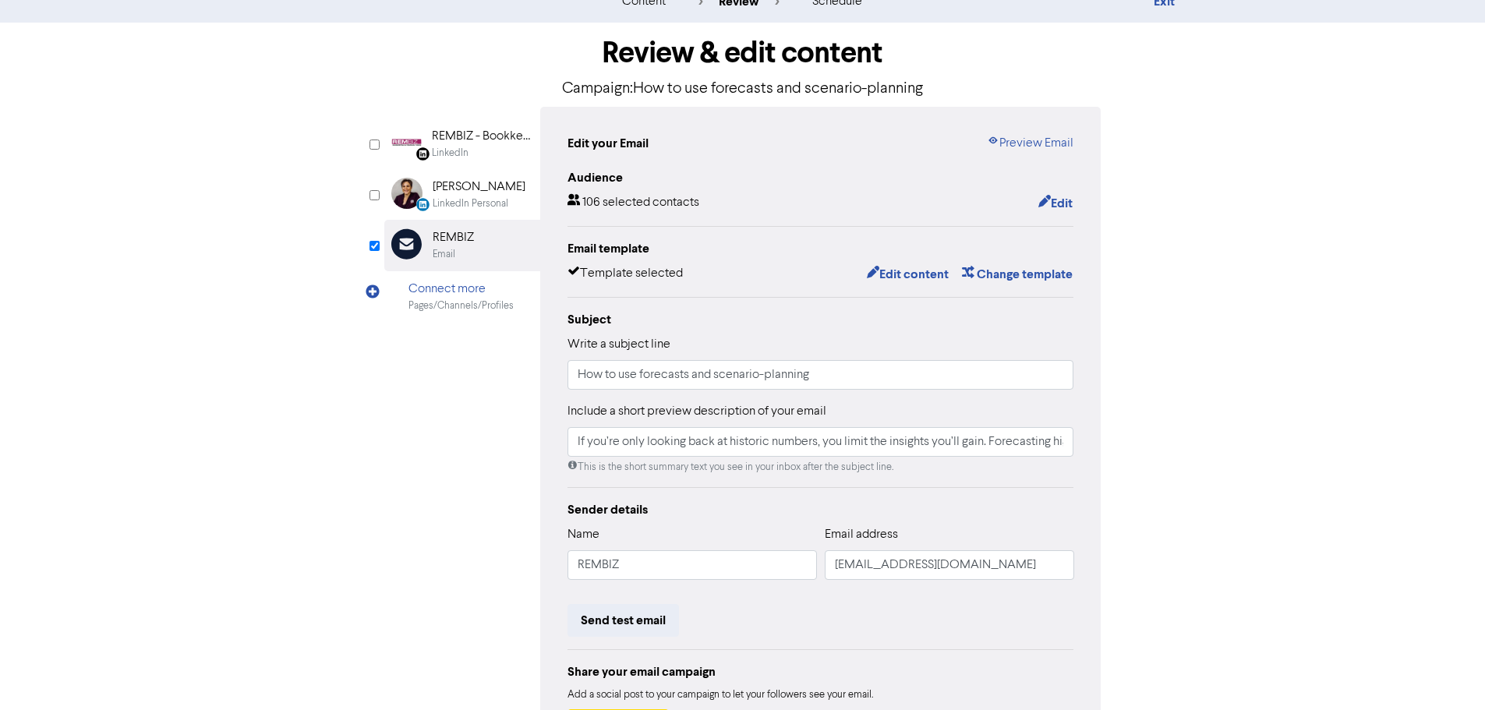
scroll to position [183, 0]
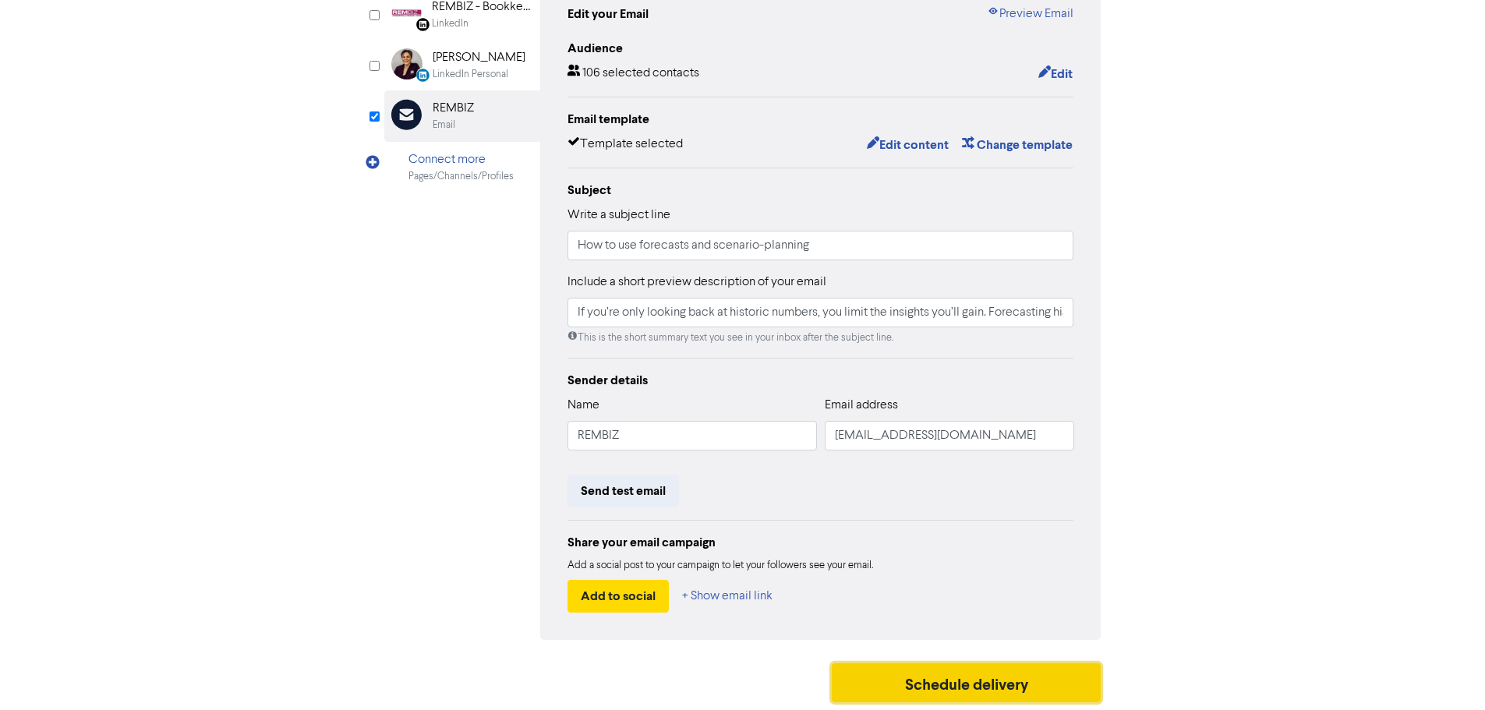
click at [919, 680] on button "Schedule delivery" at bounding box center [967, 682] width 270 height 39
type input "If you’re only looking back at historic numbers, you limit the insights you’ll …"
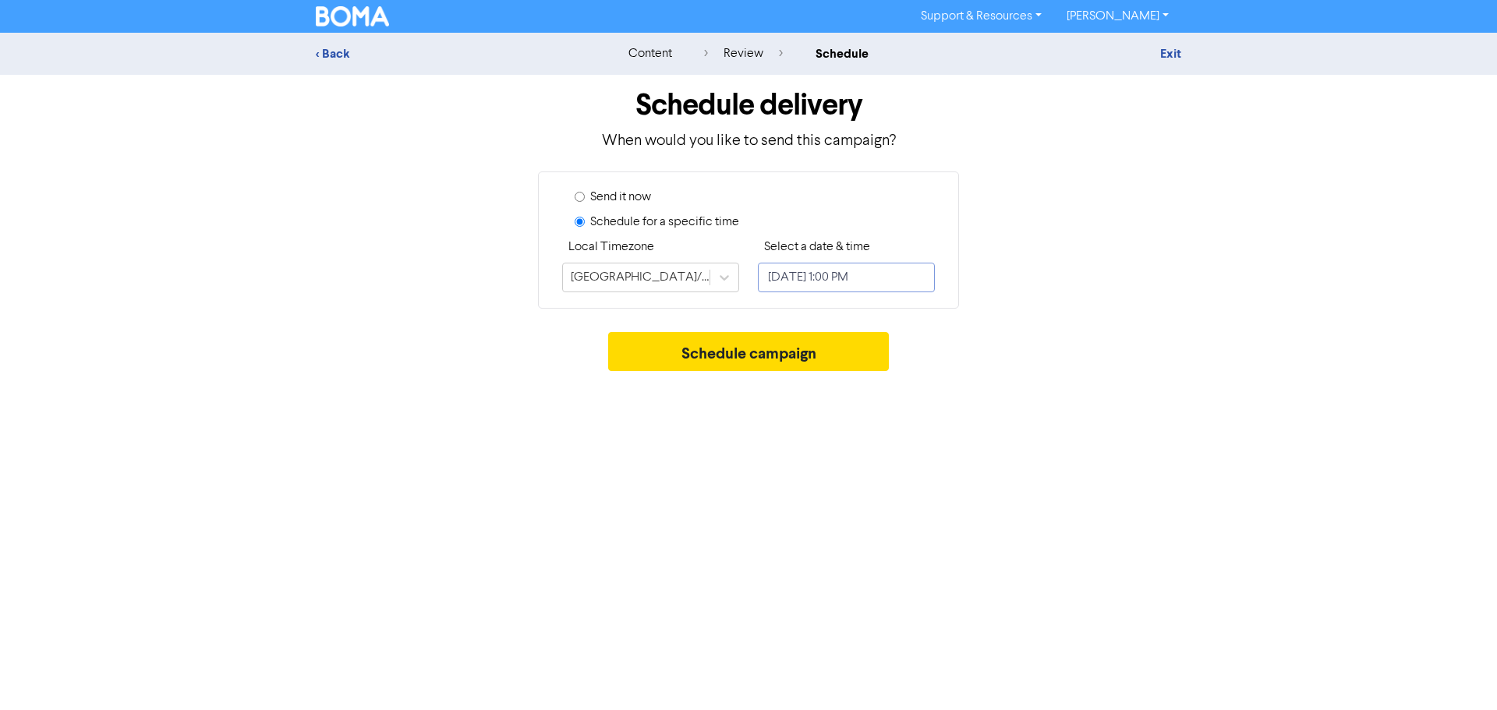
click at [835, 274] on input "[DATE] 1:00 PM" at bounding box center [846, 278] width 177 height 30
select select "8"
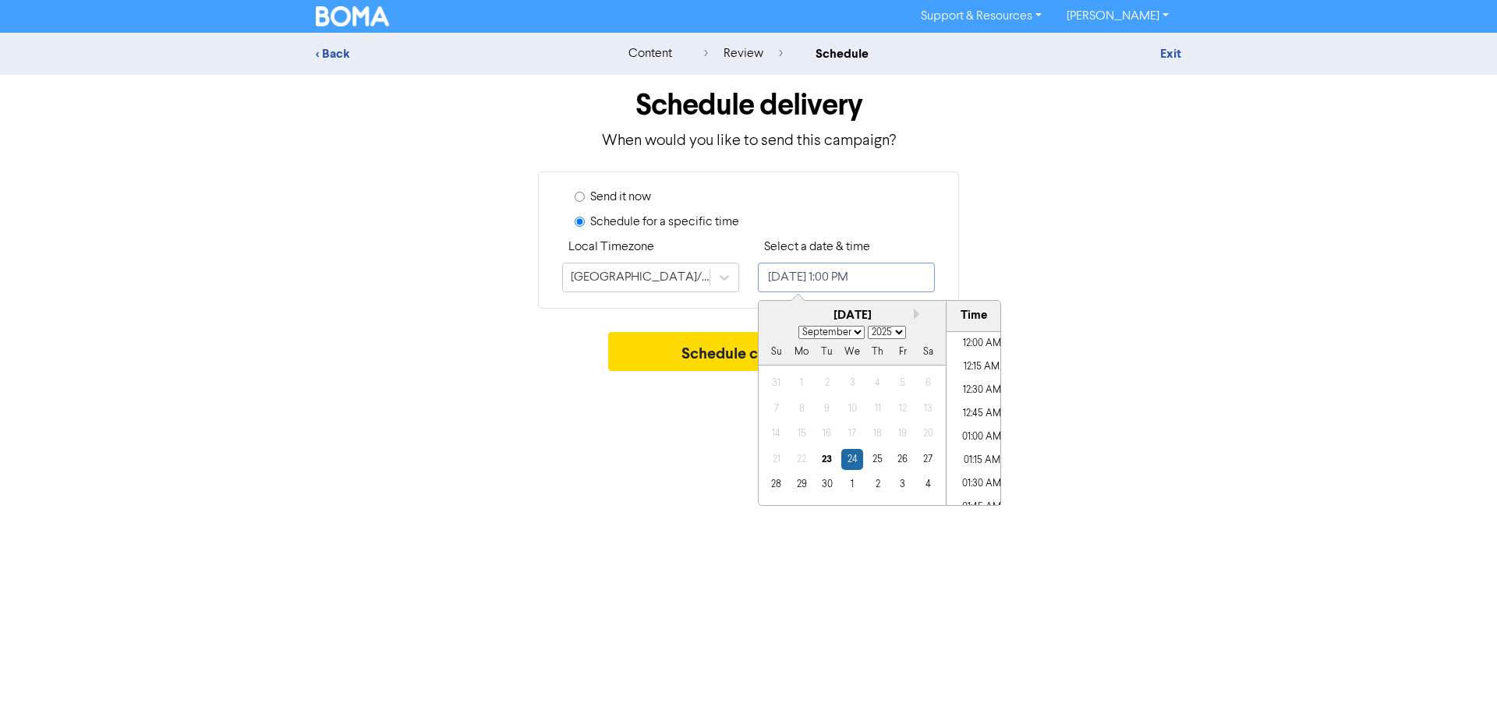
scroll to position [1141, 0]
click at [854, 491] on div "1" at bounding box center [851, 484] width 21 height 21
type input "[DATE] 1:00 PM"
select select "9"
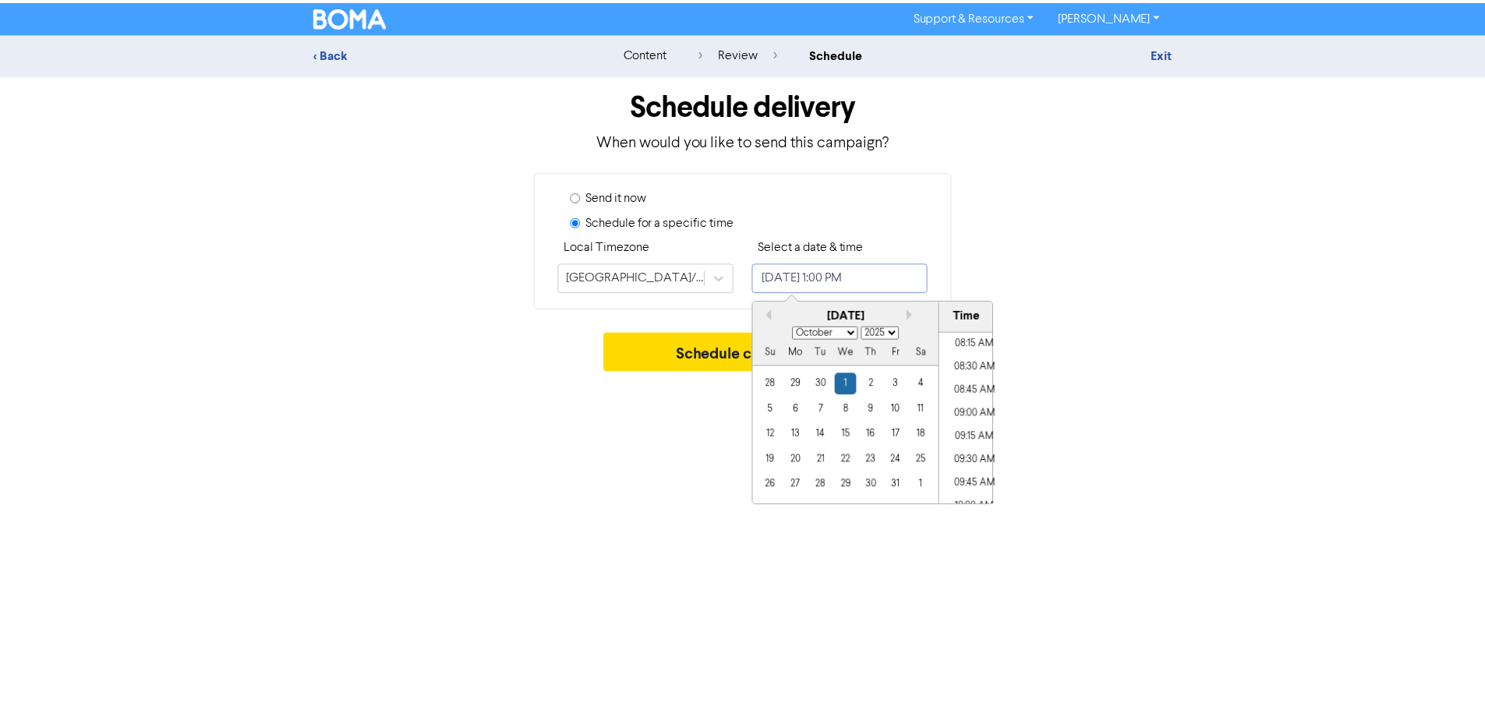
scroll to position [751, 0]
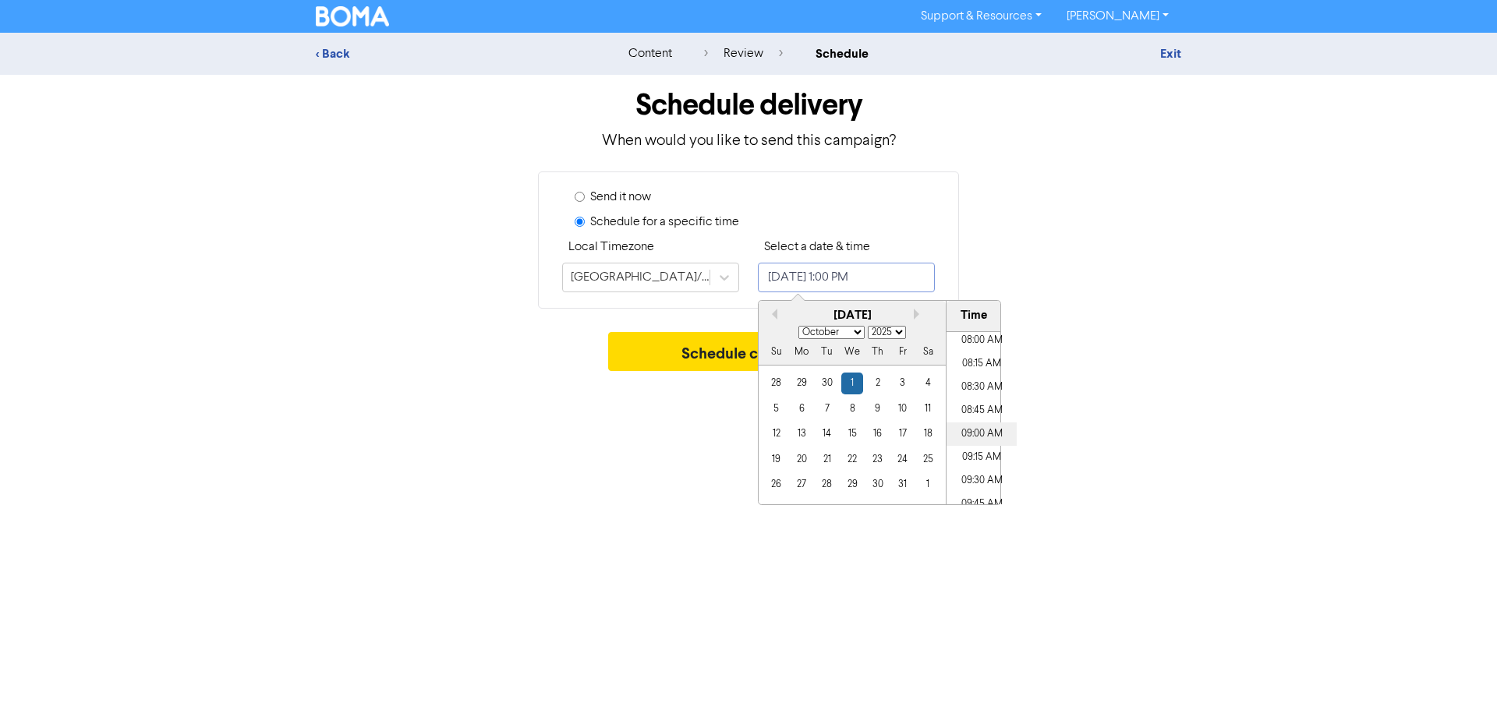
click at [978, 431] on li "09:00 AM" at bounding box center [981, 433] width 70 height 23
type input "[DATE] 9:00 AM"
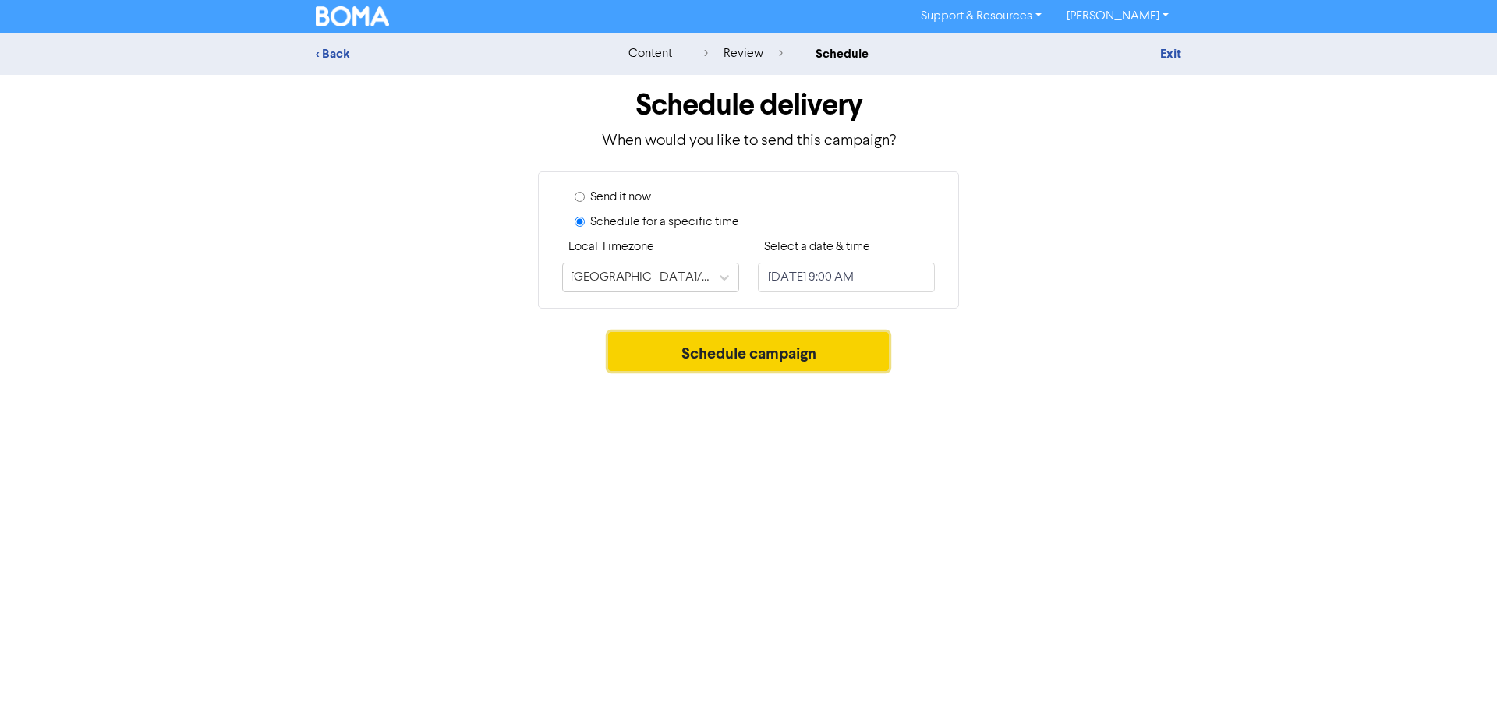
click at [725, 364] on button "Schedule campaign" at bounding box center [748, 351] width 281 height 39
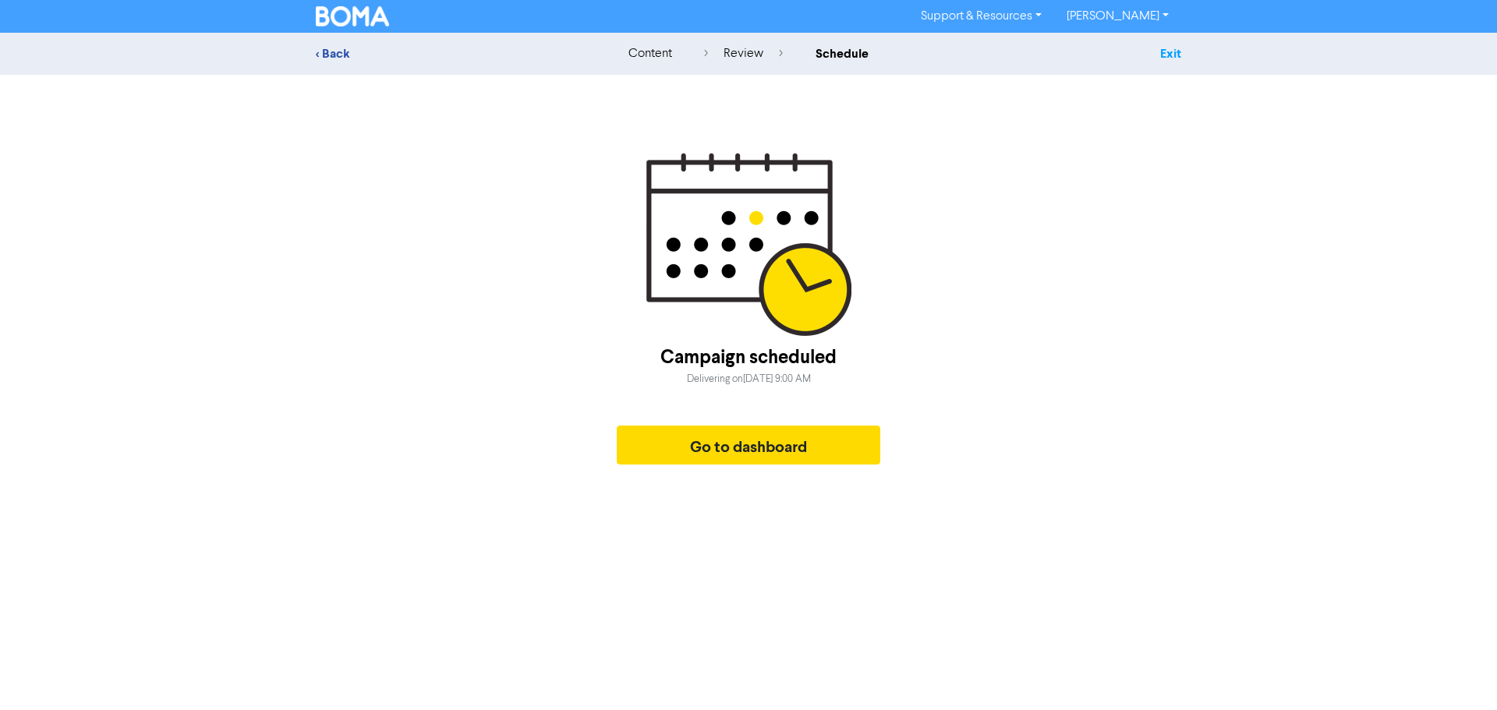
click at [1179, 55] on link "Exit" at bounding box center [1170, 54] width 21 height 16
